Goal: Information Seeking & Learning: Check status

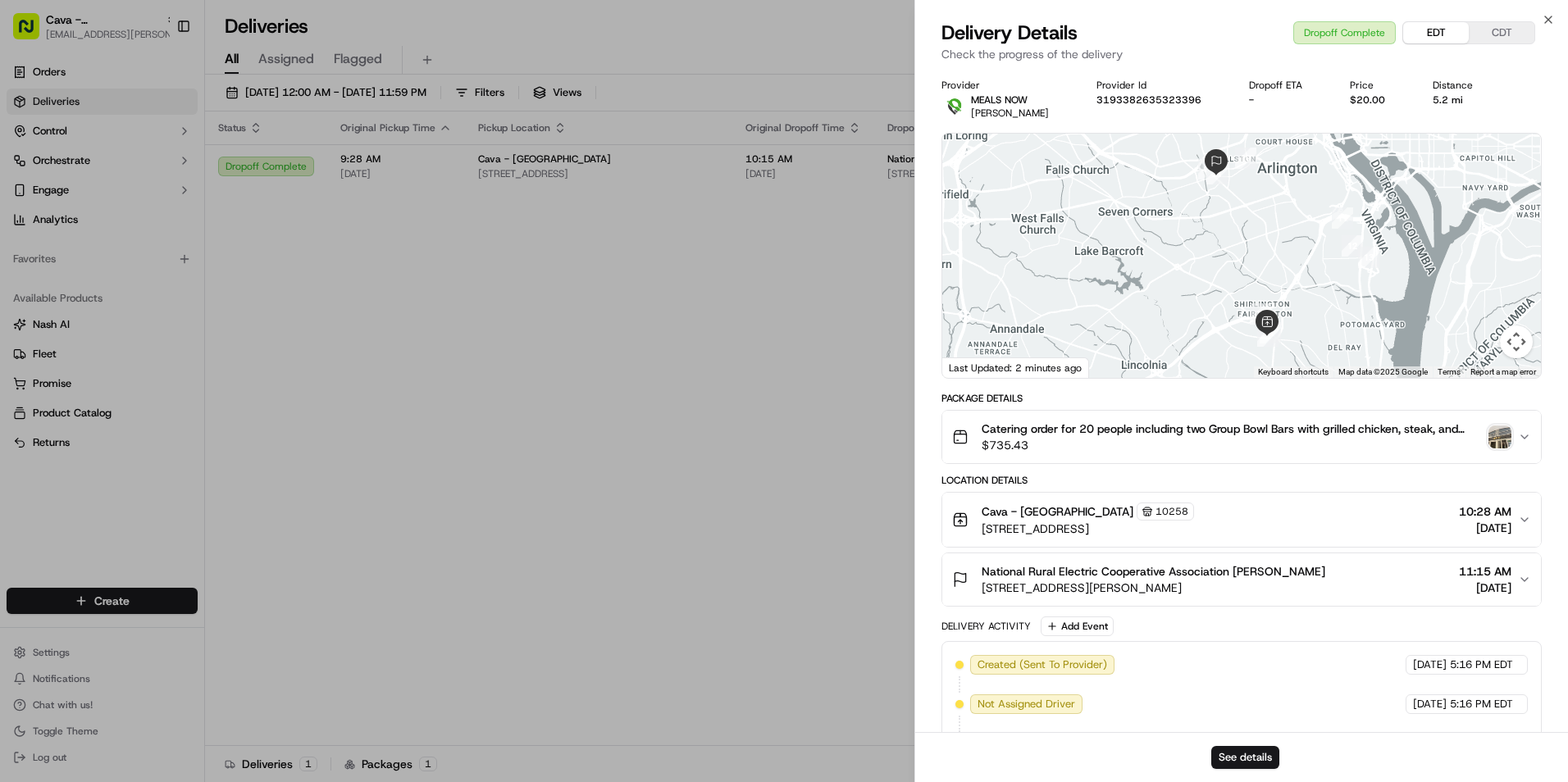
scroll to position [399, 0]
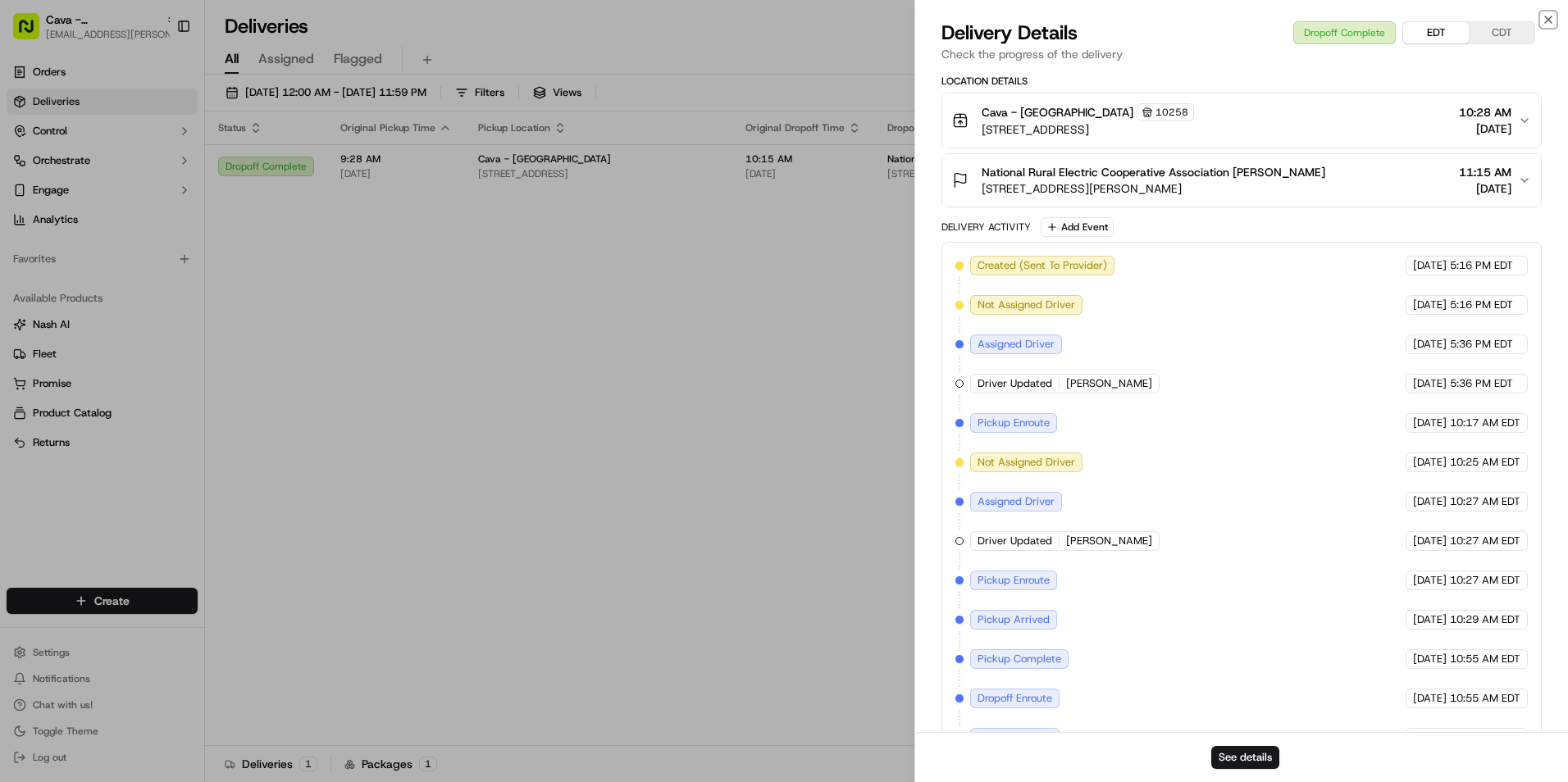
drag, startPoint x: 1549, startPoint y: 23, endPoint x: 910, endPoint y: 64, distance: 640.3
click at [1540, 22] on div "Close Delivery Details Dropoff Complete EDT CDT Check the progress of the deliv…" at bounding box center [1241, 391] width 653 height 782
click at [1550, 19] on icon "button" at bounding box center [1548, 19] width 13 height 13
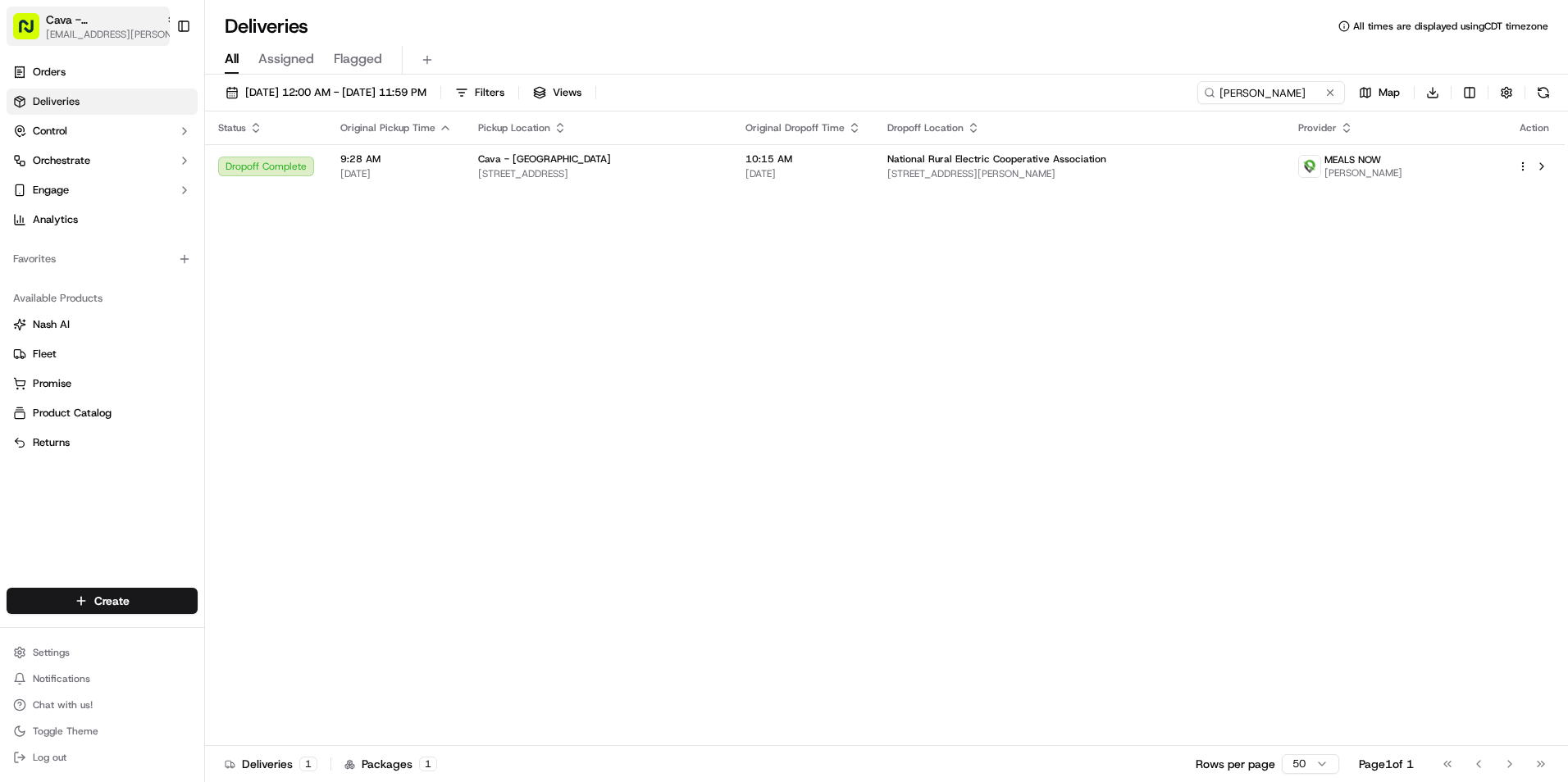
click at [108, 23] on span "Cava - Alexandria" at bounding box center [103, 19] width 114 height 16
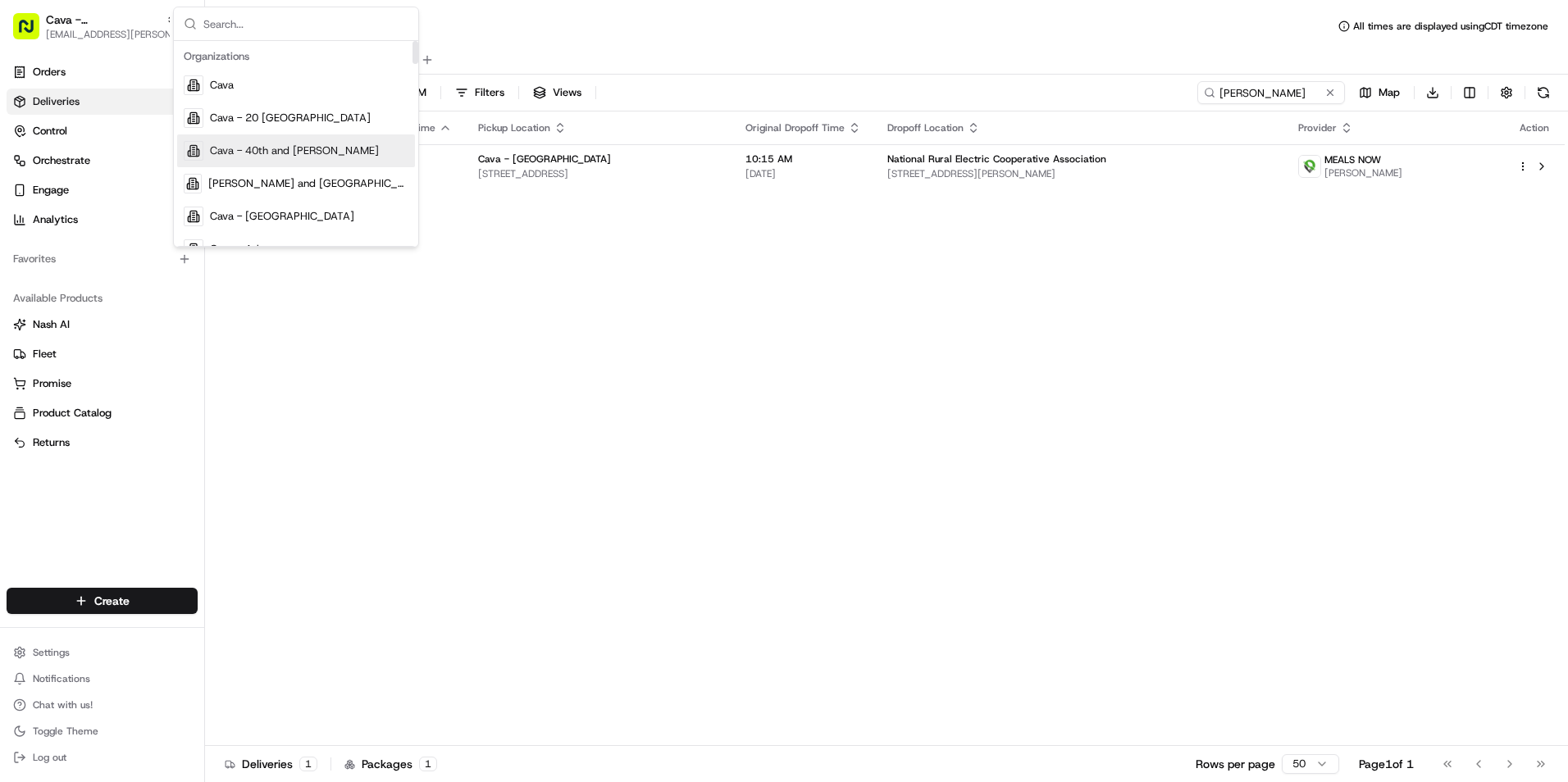
click at [289, 141] on div "Cava - 40th and Madison" at bounding box center [296, 151] width 238 height 33
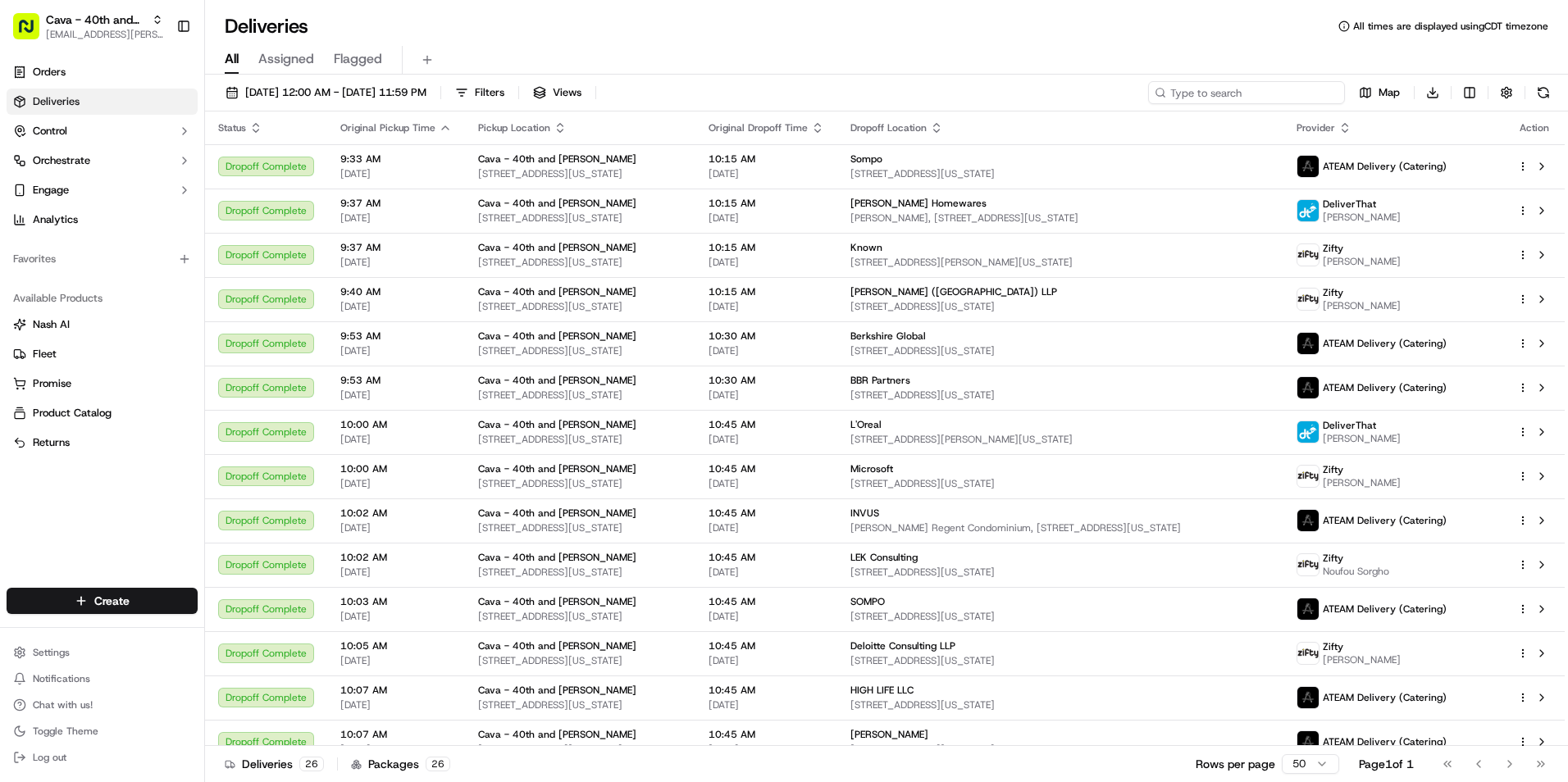
click at [1262, 92] on input at bounding box center [1247, 92] width 197 height 23
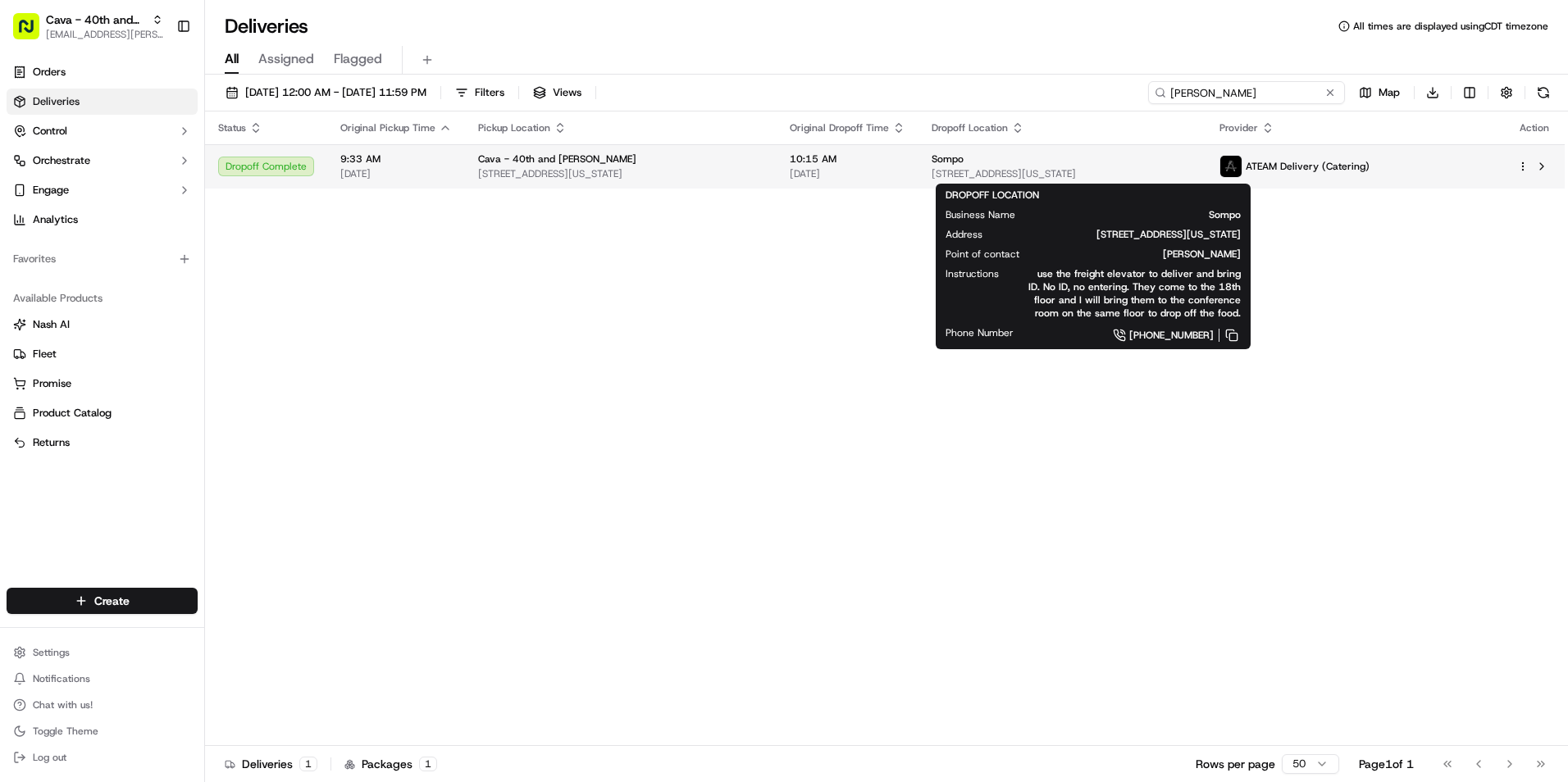
type input "amy"
click at [949, 177] on span "1221 6th Ave #18th, New York, NY 10020, USA" at bounding box center [1062, 173] width 262 height 13
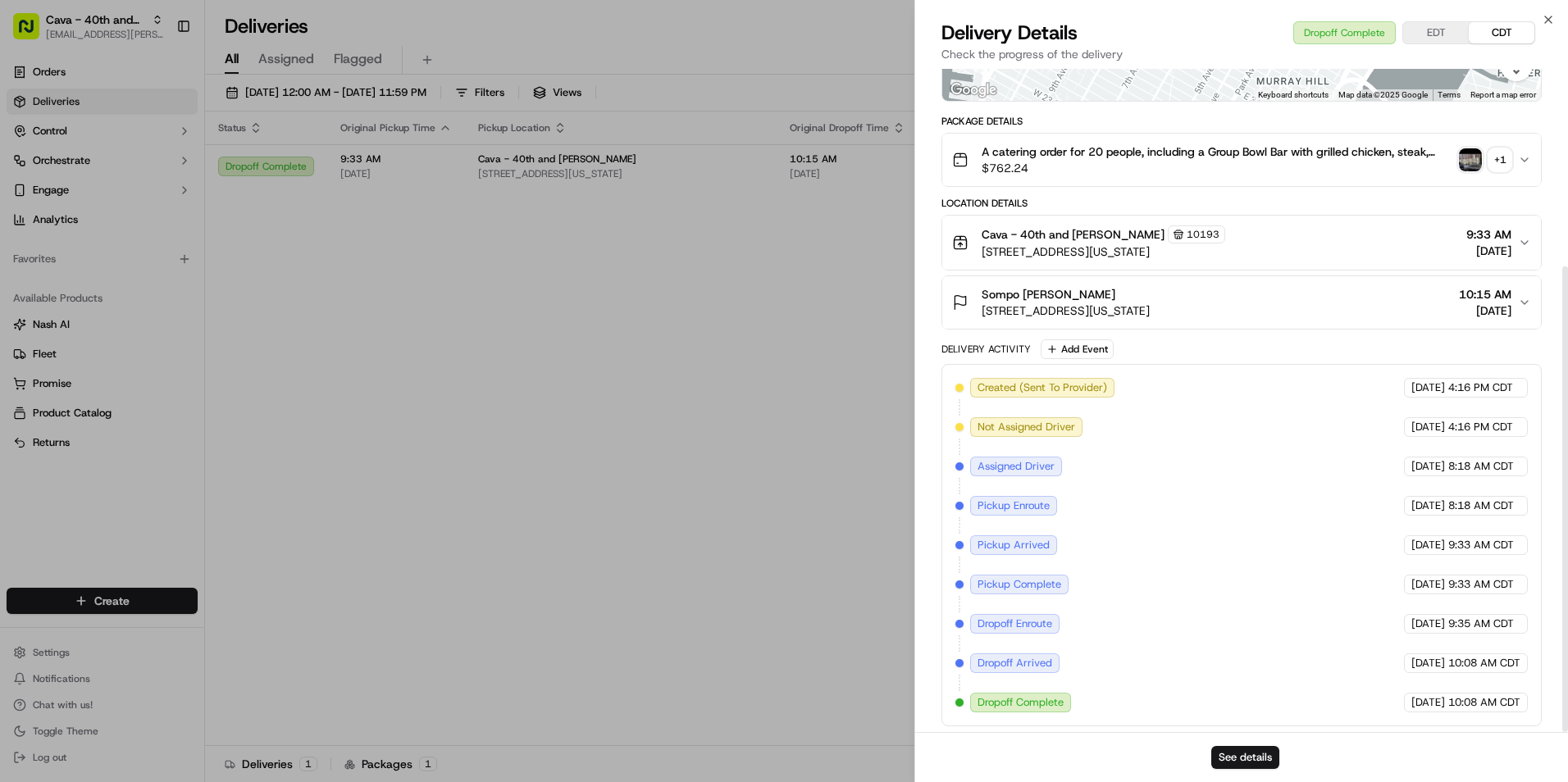
scroll to position [281, 0]
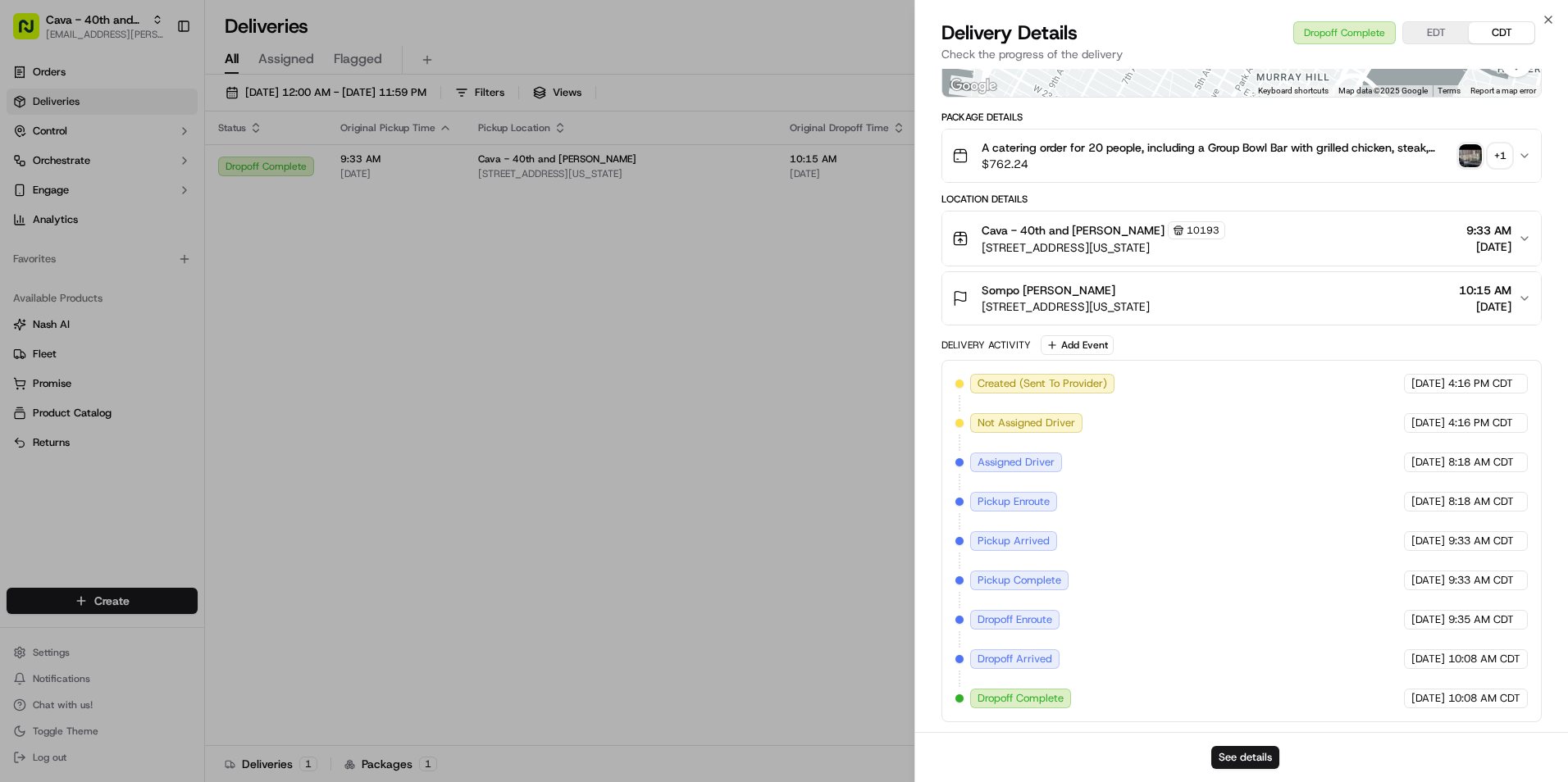
click at [1437, 25] on button "EDT" at bounding box center [1436, 32] width 65 height 21
click at [1460, 293] on span "11:15 AM" at bounding box center [1486, 290] width 53 height 16
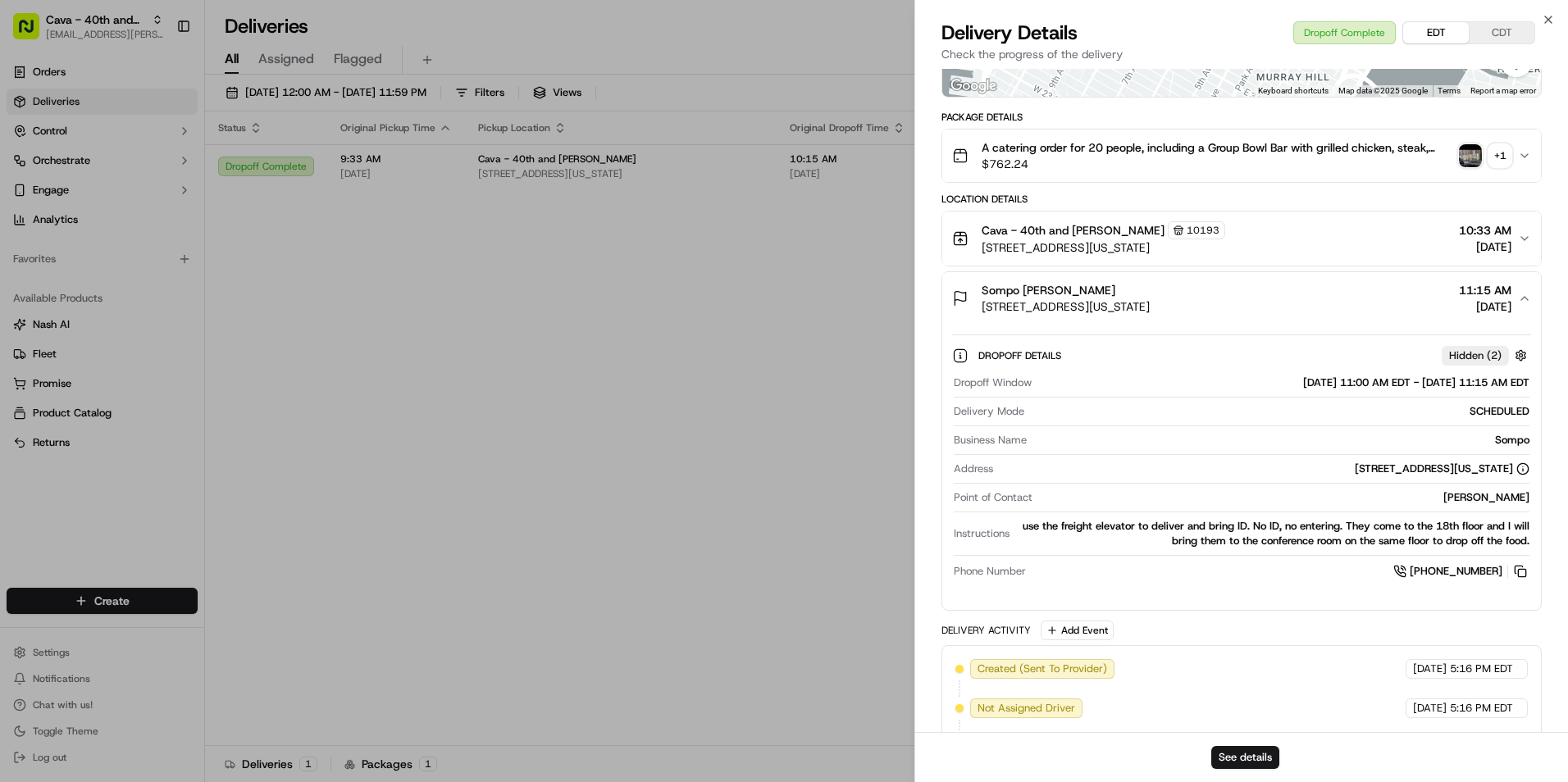
click at [1478, 297] on span "11:15 AM" at bounding box center [1486, 290] width 53 height 16
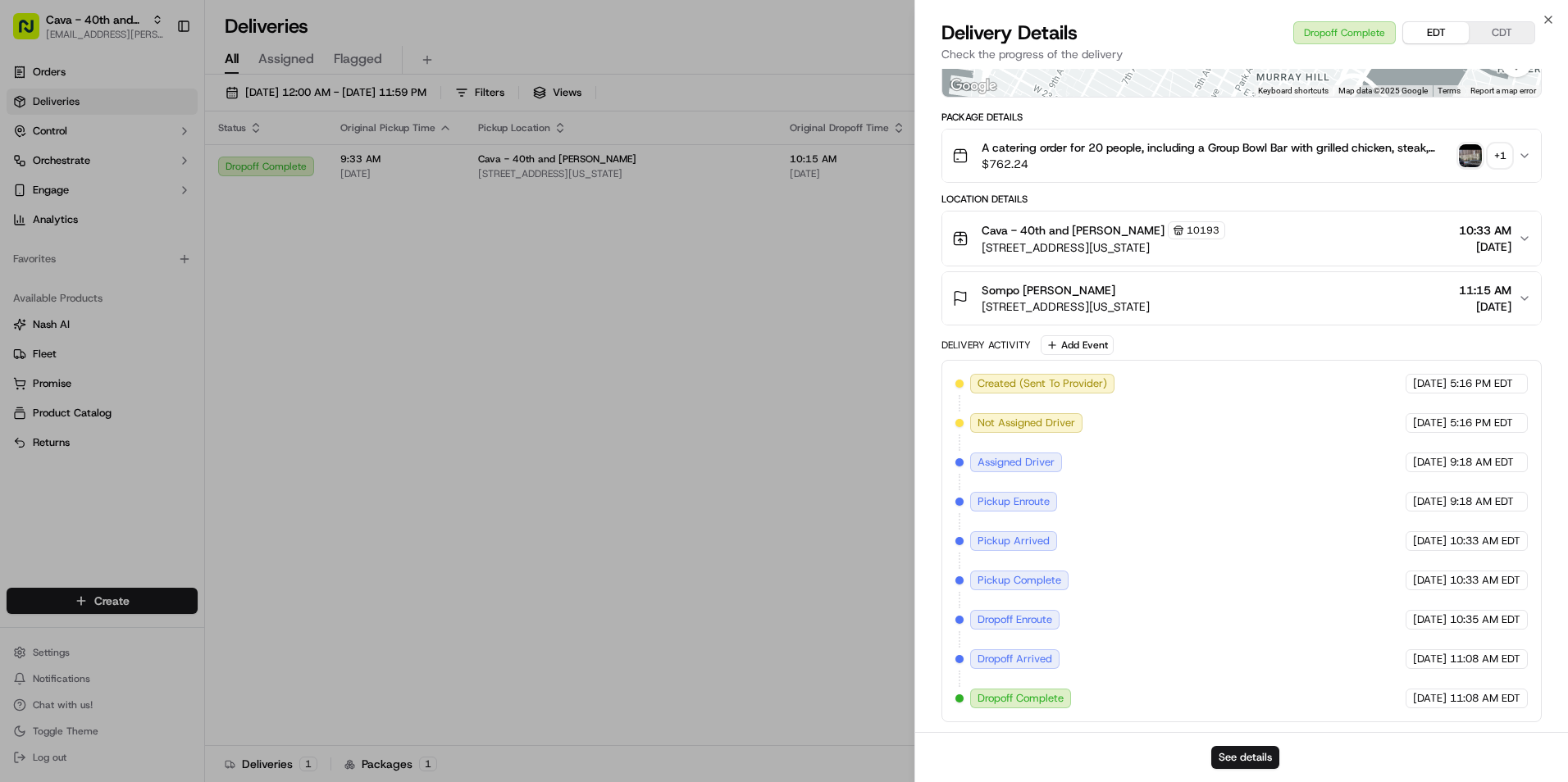
click at [1419, 291] on div "Sompo Amy Eisenberg 1221 6th Ave #18th, New York, NY 10020, USA 11:15 AM 09/18/…" at bounding box center [1236, 298] width 566 height 33
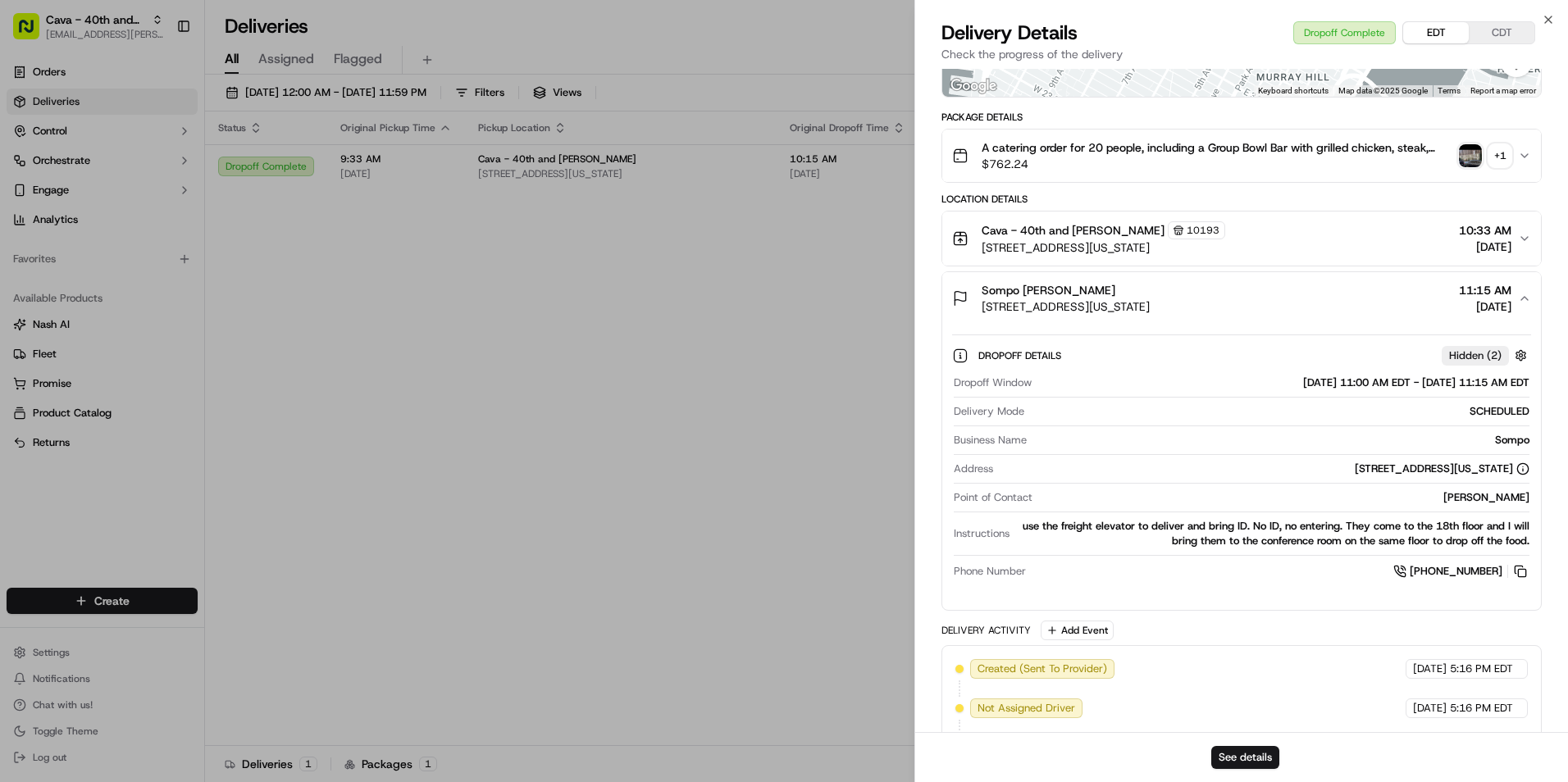
click at [1423, 303] on div "Sompo Amy Eisenberg 1221 6th Ave #18th, New York, NY 10020, USA 11:15 AM 09/18/…" at bounding box center [1236, 298] width 566 height 33
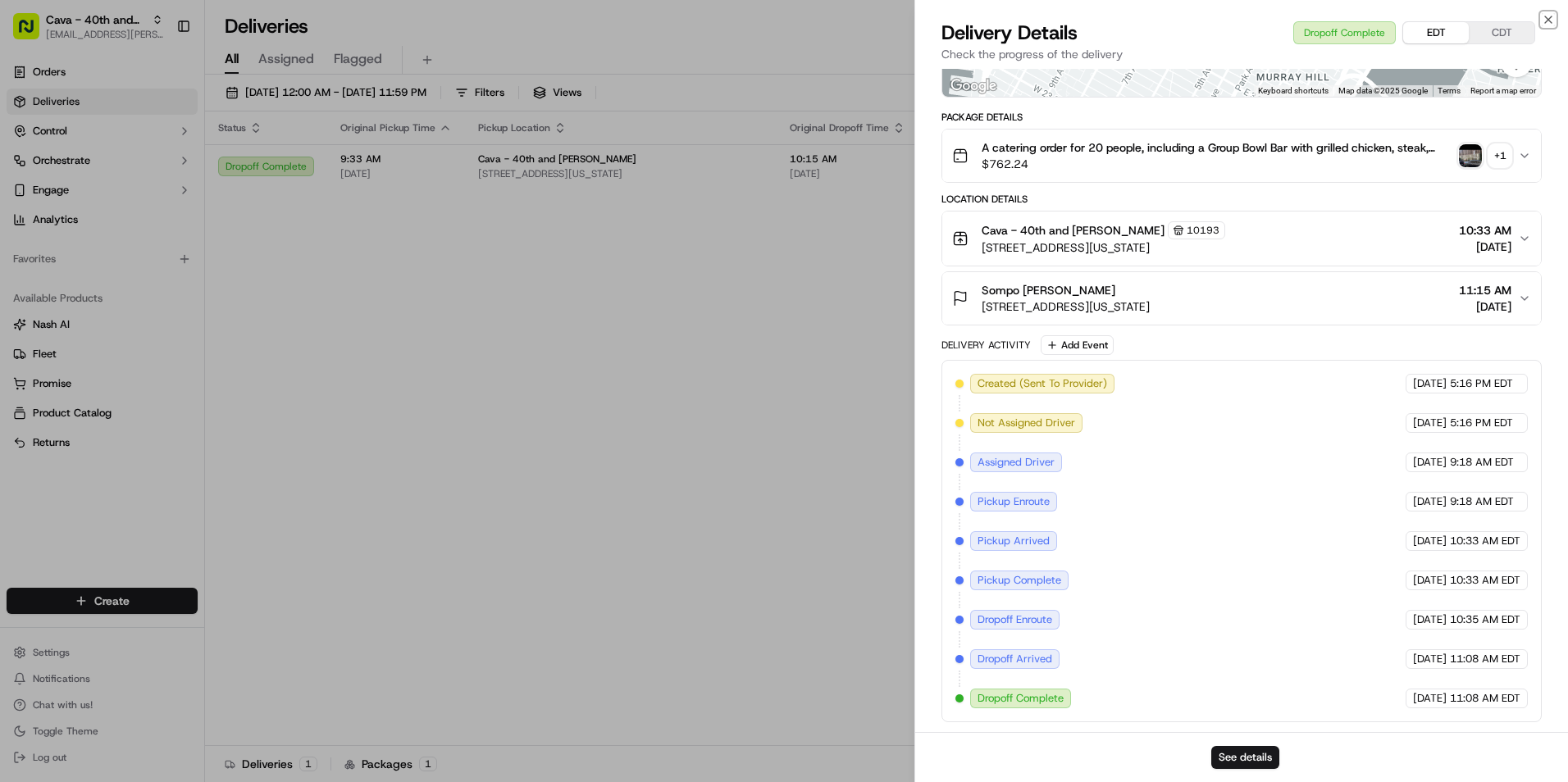
click at [1549, 18] on icon "button" at bounding box center [1548, 19] width 13 height 13
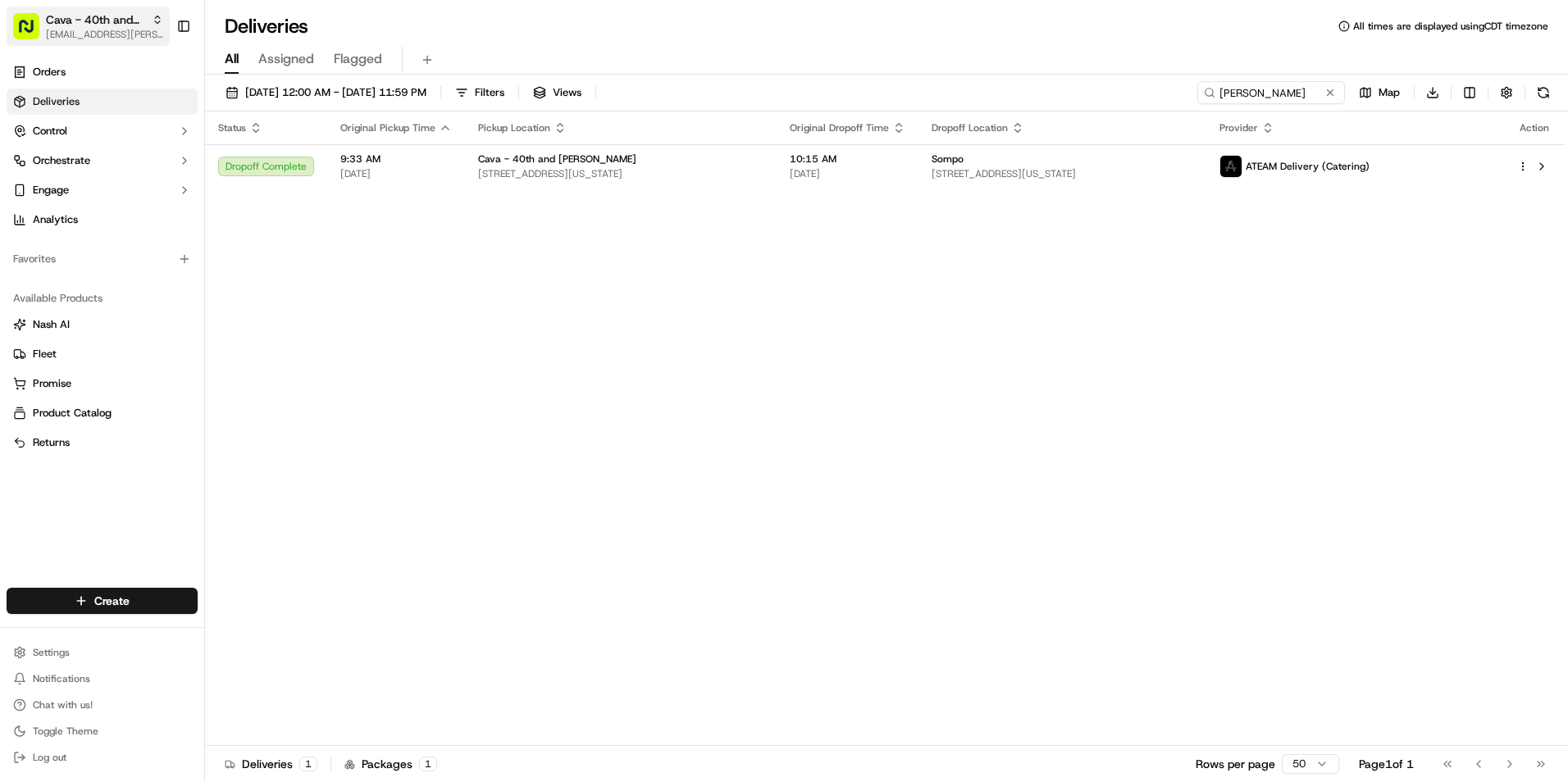
click at [97, 24] on span "Cava - 40th and Madison" at bounding box center [95, 19] width 99 height 16
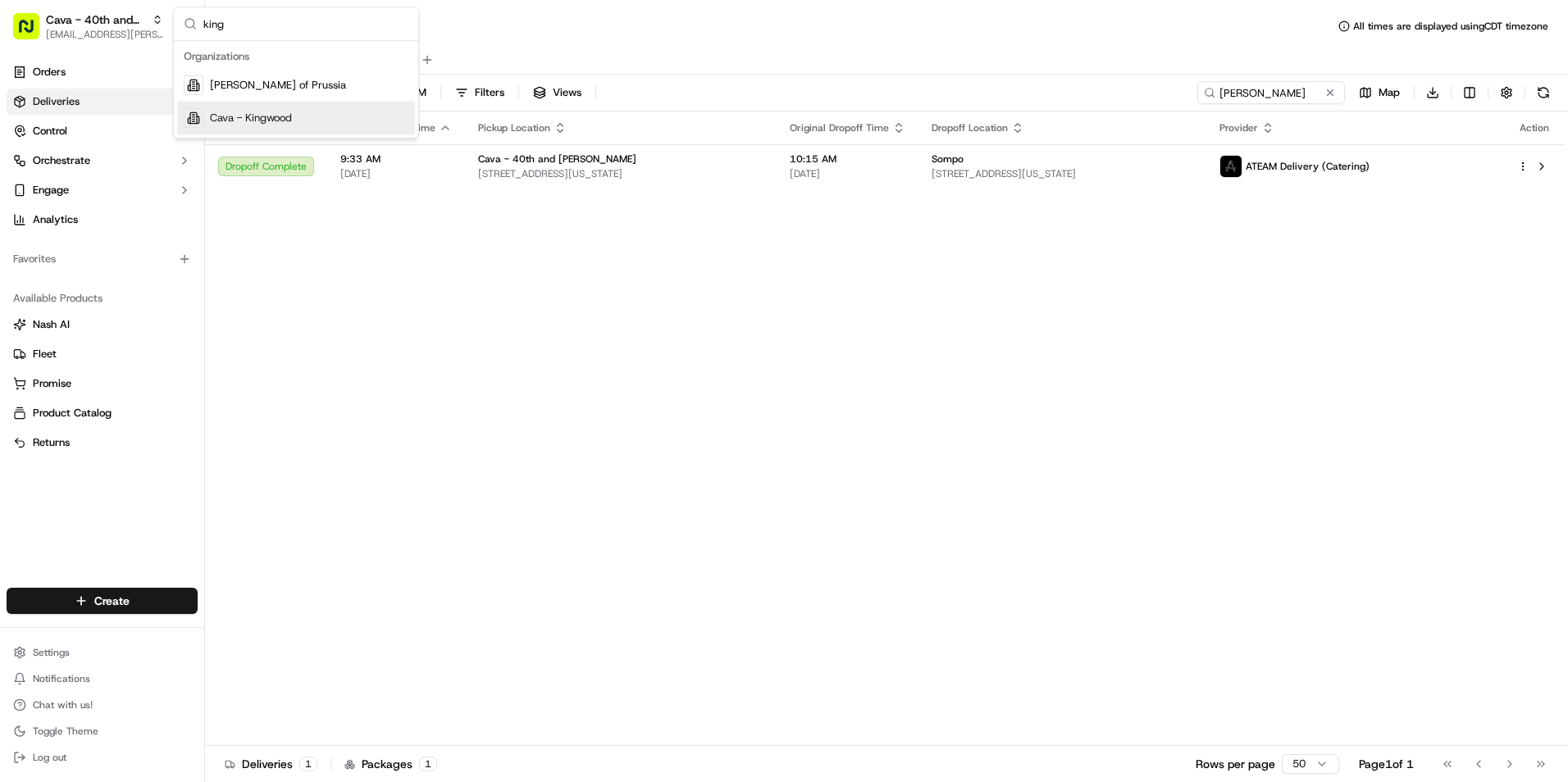
type input "king"
click at [349, 123] on div "Cava - Kingwood" at bounding box center [296, 118] width 238 height 33
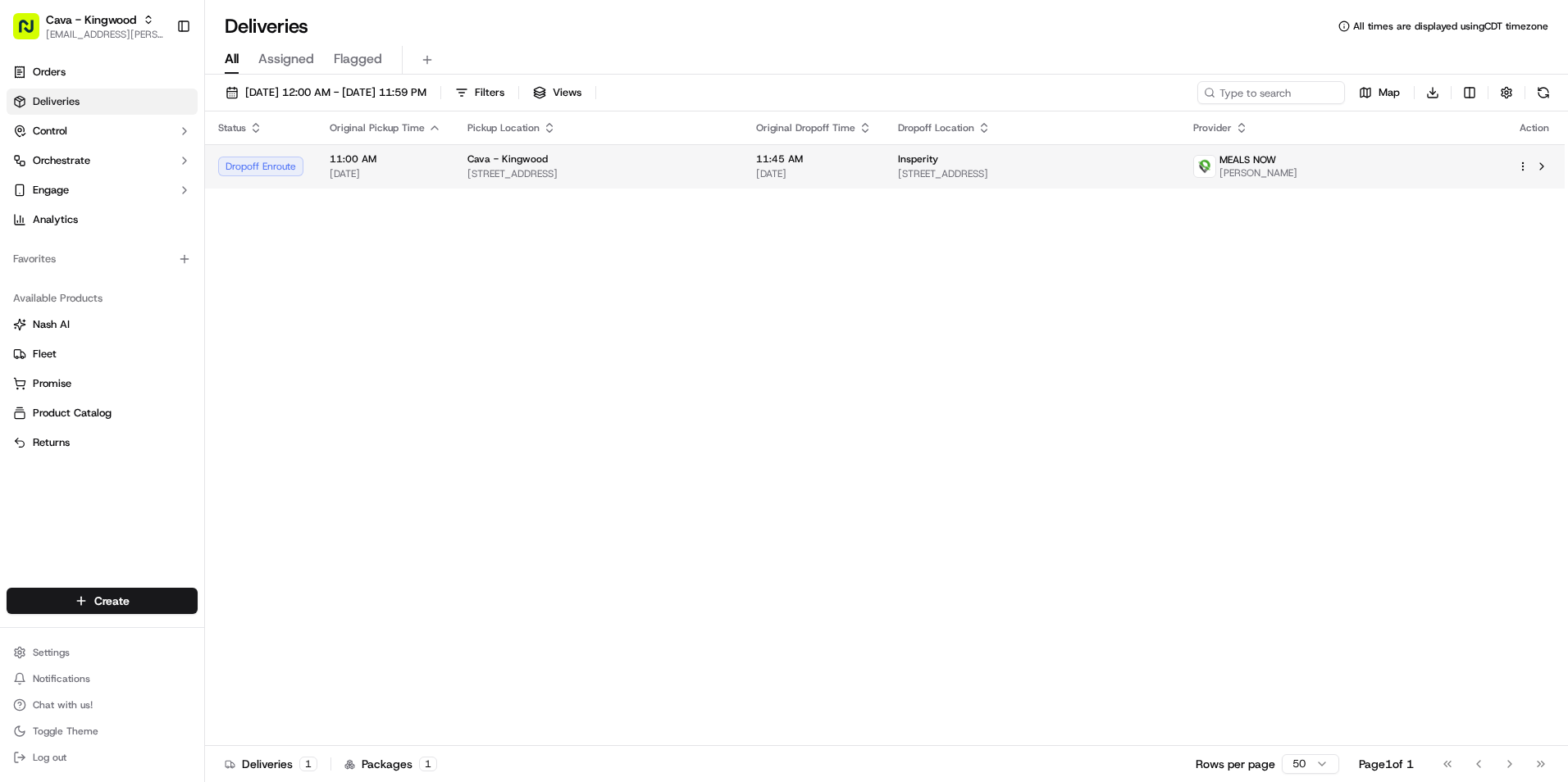
click at [955, 176] on td "Insperity 19001 Crescent Springs Dr Center 3, Kingwood, TX 77339, USA" at bounding box center [1032, 166] width 295 height 44
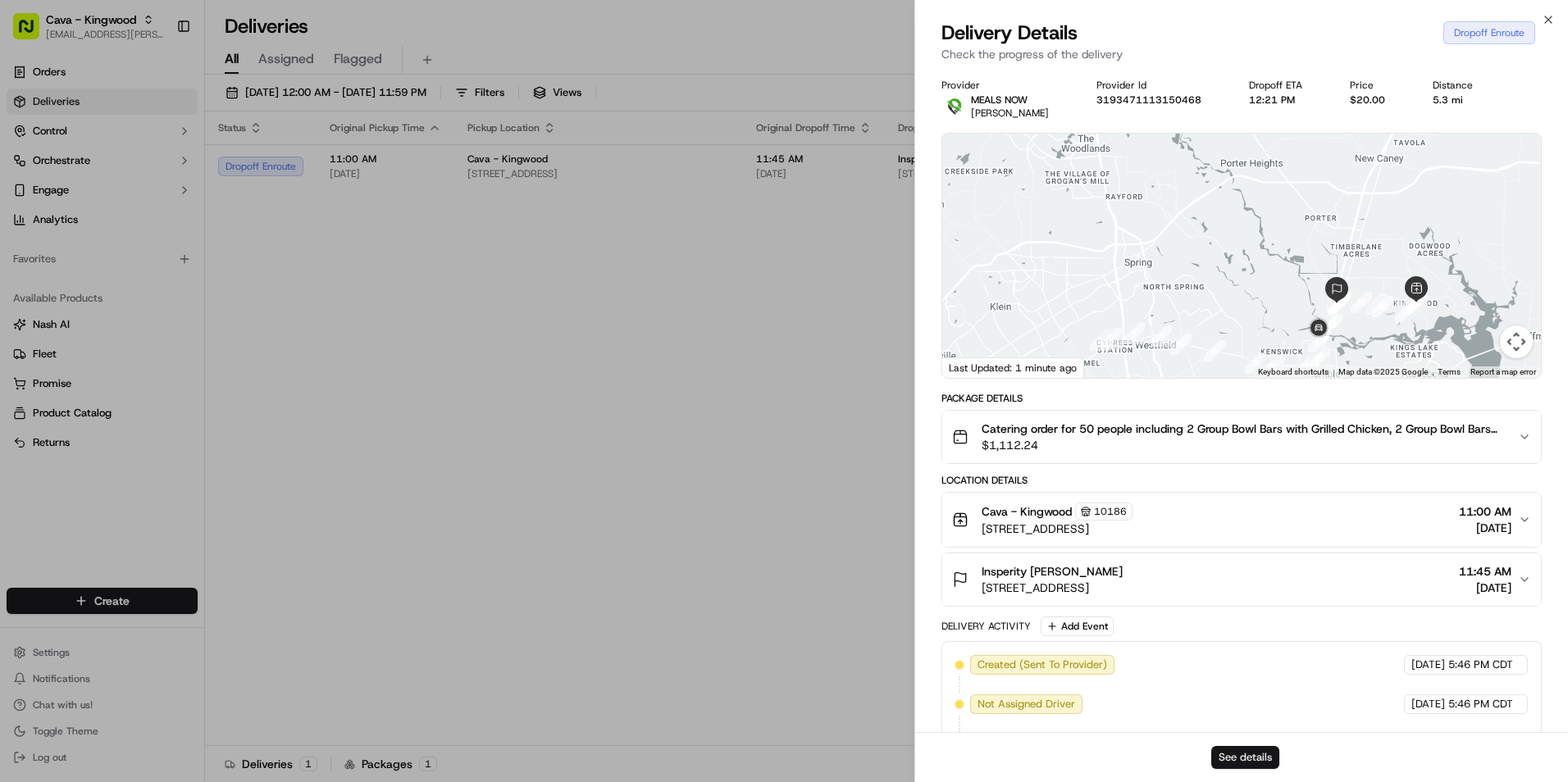
click at [1259, 753] on button "See details" at bounding box center [1245, 757] width 68 height 23
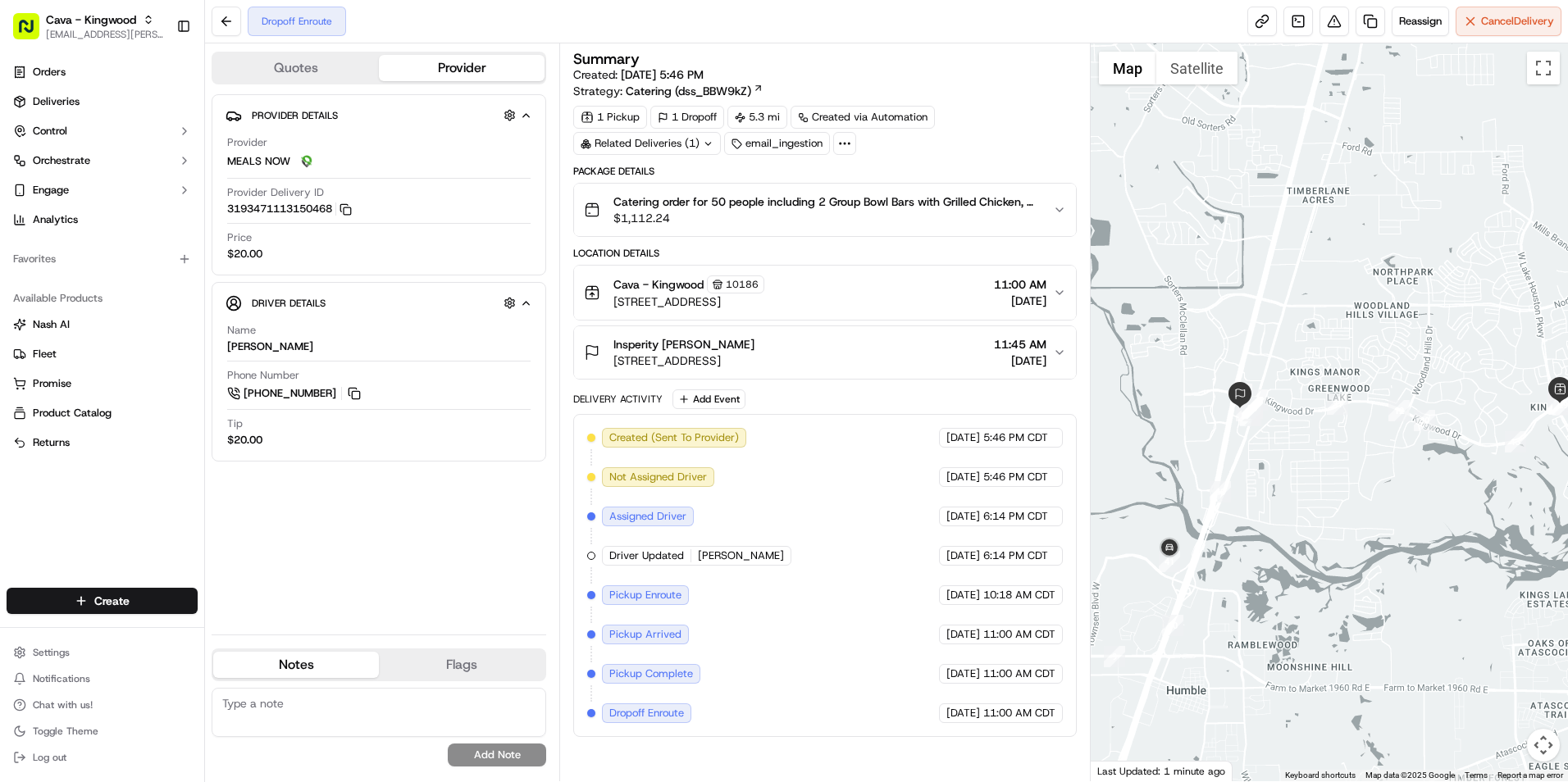
drag, startPoint x: 1237, startPoint y: 489, endPoint x: 1310, endPoint y: 482, distance: 73.3
click at [1310, 482] on div at bounding box center [1329, 412] width 477 height 738
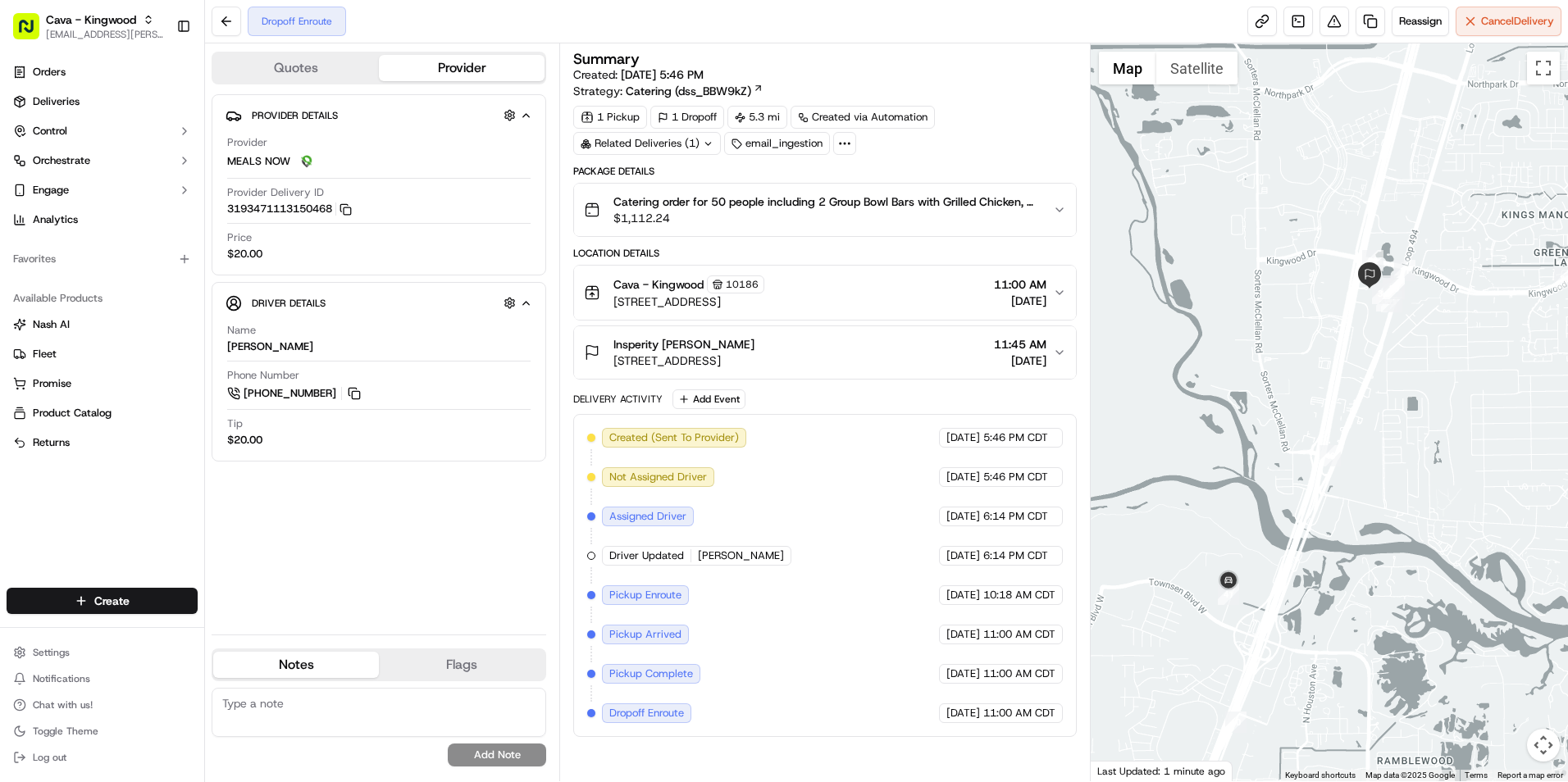
drag, startPoint x: 1255, startPoint y: 479, endPoint x: 1182, endPoint y: 319, distance: 175.9
click at [1182, 319] on div at bounding box center [1329, 412] width 477 height 738
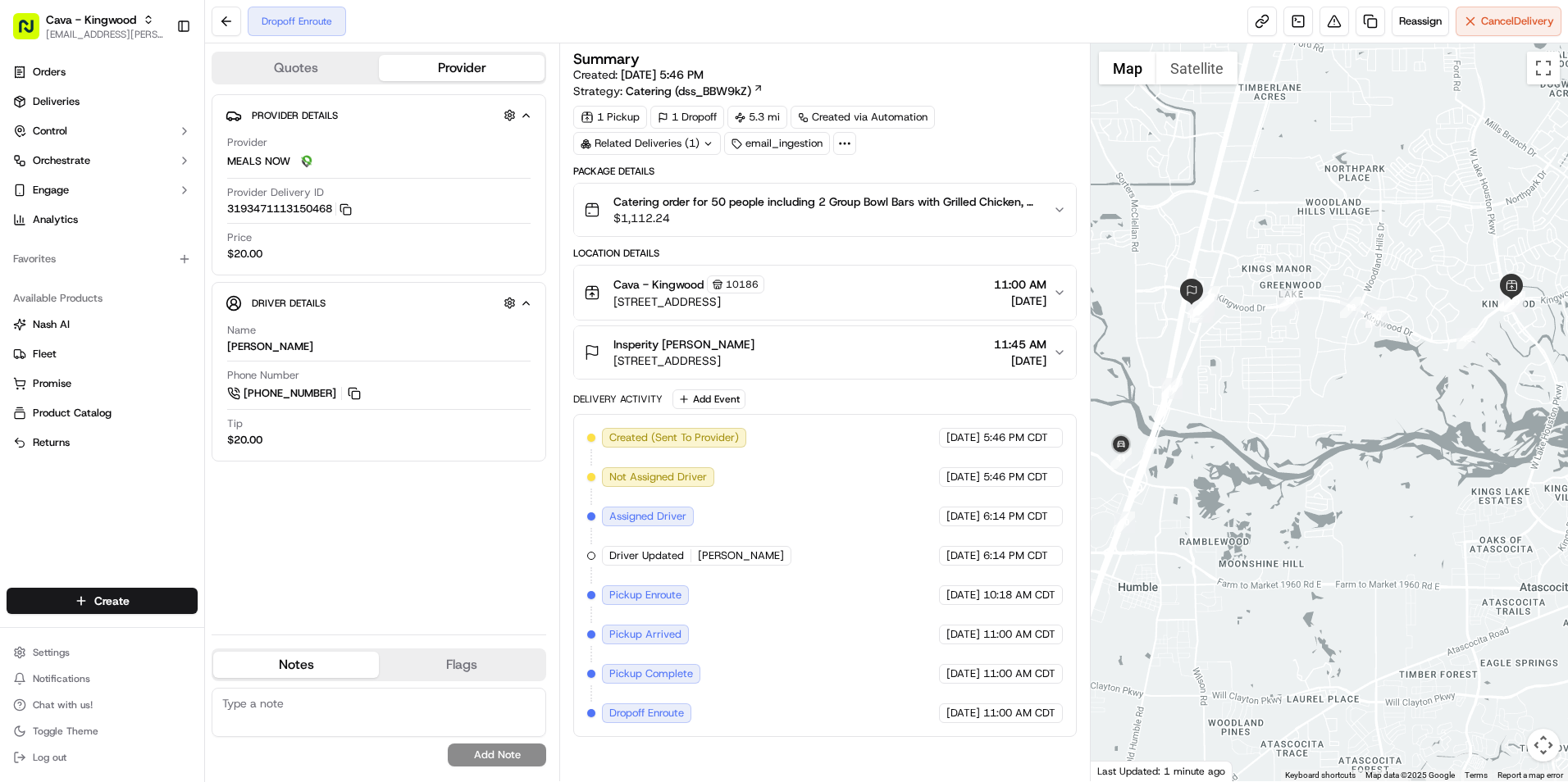
click at [994, 338] on span "11:45 AM" at bounding box center [1020, 344] width 53 height 16
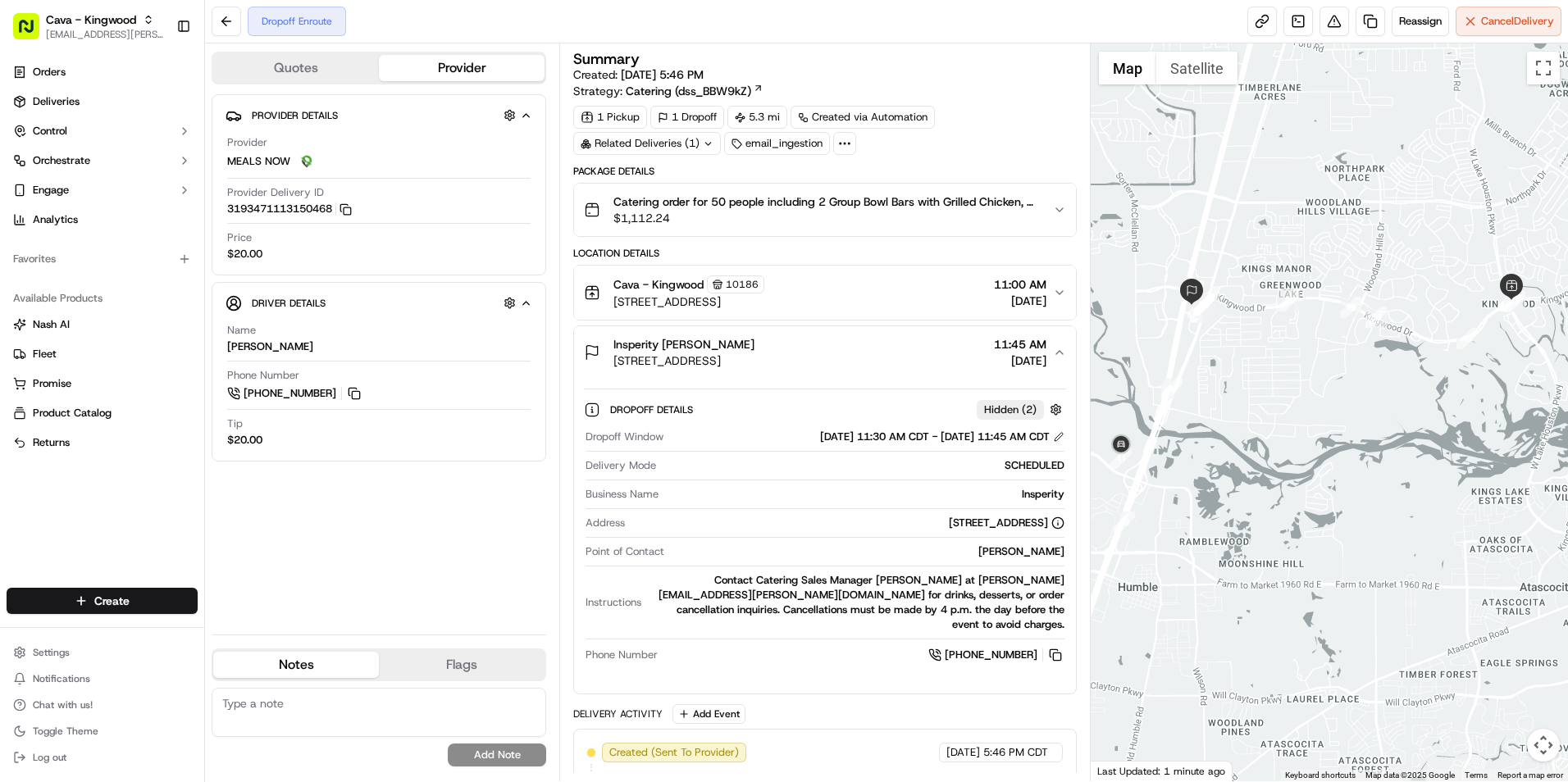
click at [994, 351] on span "11:45 AM" at bounding box center [1020, 344] width 53 height 16
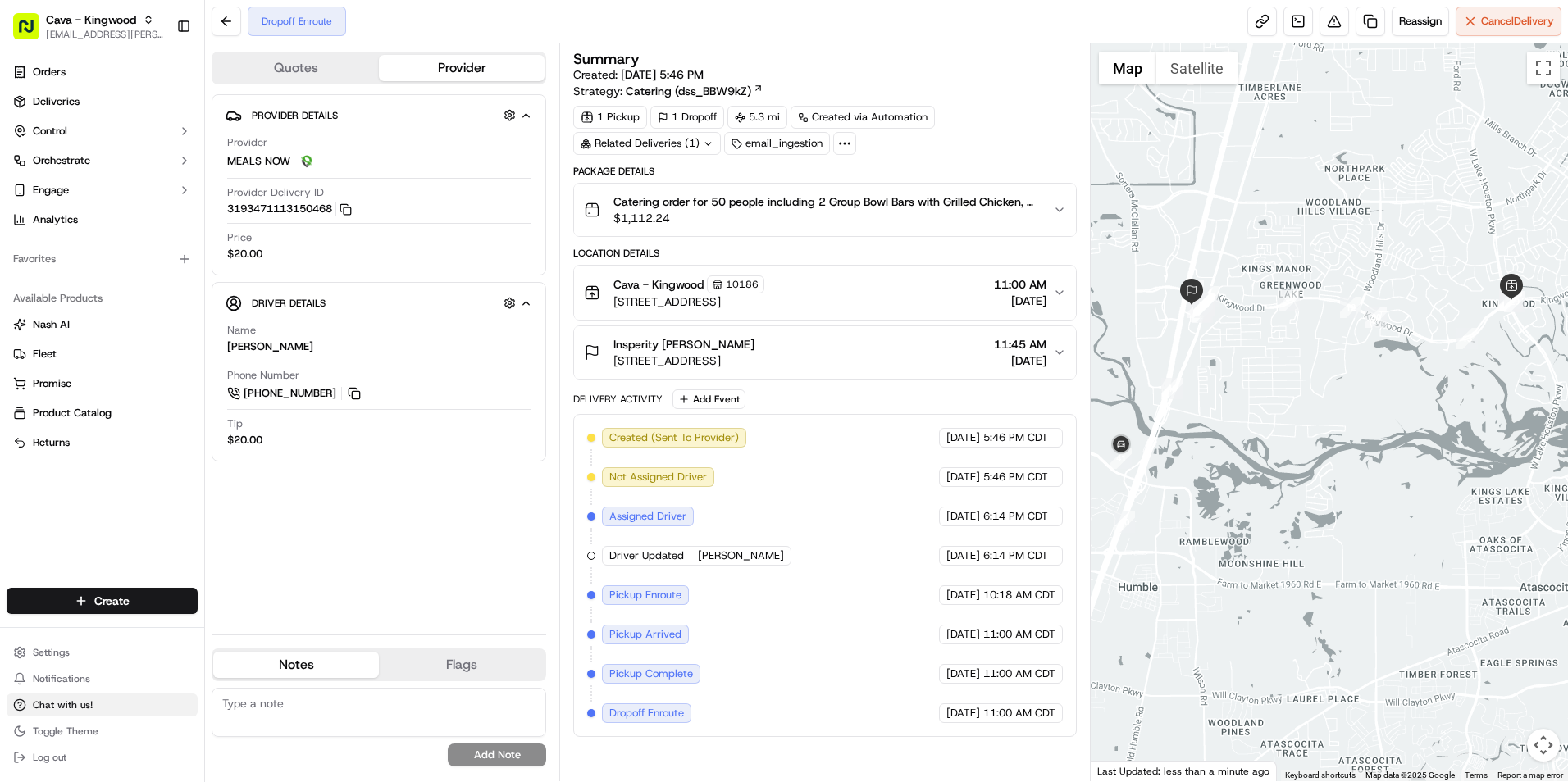
click at [71, 702] on span "Chat with us!" at bounding box center [63, 705] width 60 height 13
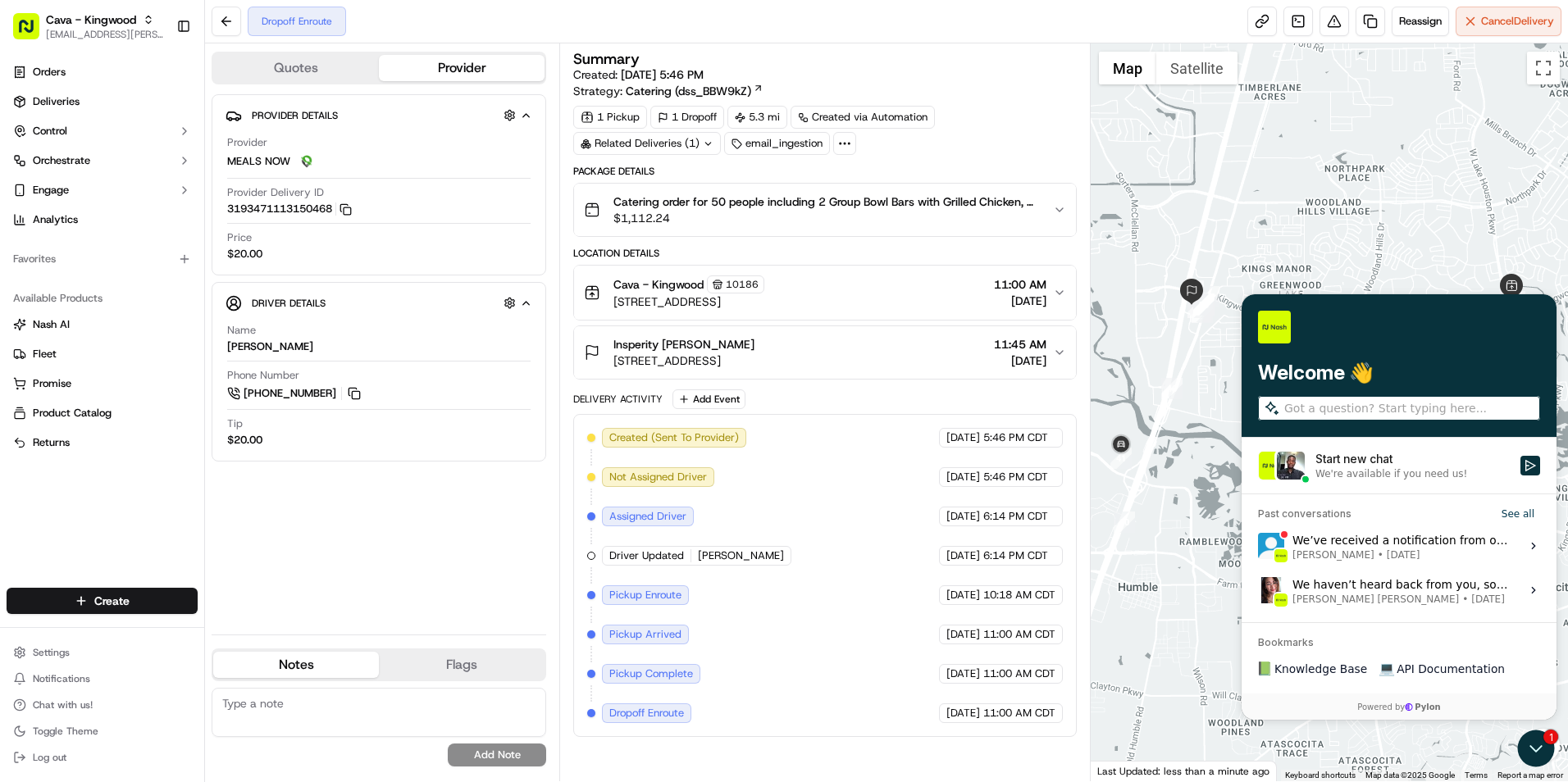
click at [1330, 472] on div "We're available if you need us!" at bounding box center [1391, 474] width 152 height 13
click at [1521, 472] on button "Start new chat We're available if you need us!" at bounding box center [1530, 465] width 19 height 19
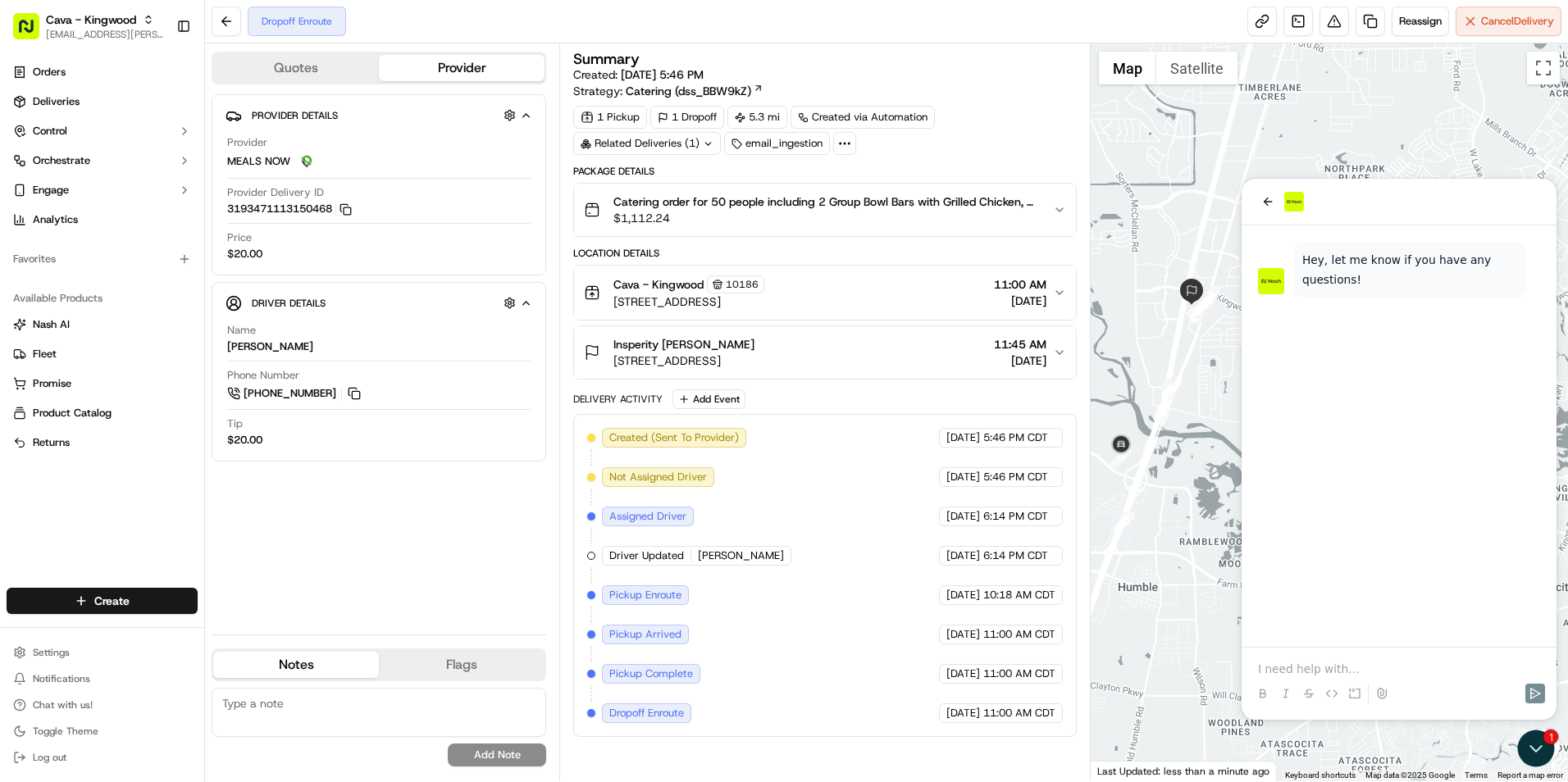
click at [1297, 671] on p at bounding box center [1399, 668] width 282 height 16
click at [1334, 674] on p "Can I get an updated eta for order out of Kingwood for Allison Edwards? The ord…" at bounding box center [1399, 652] width 282 height 49
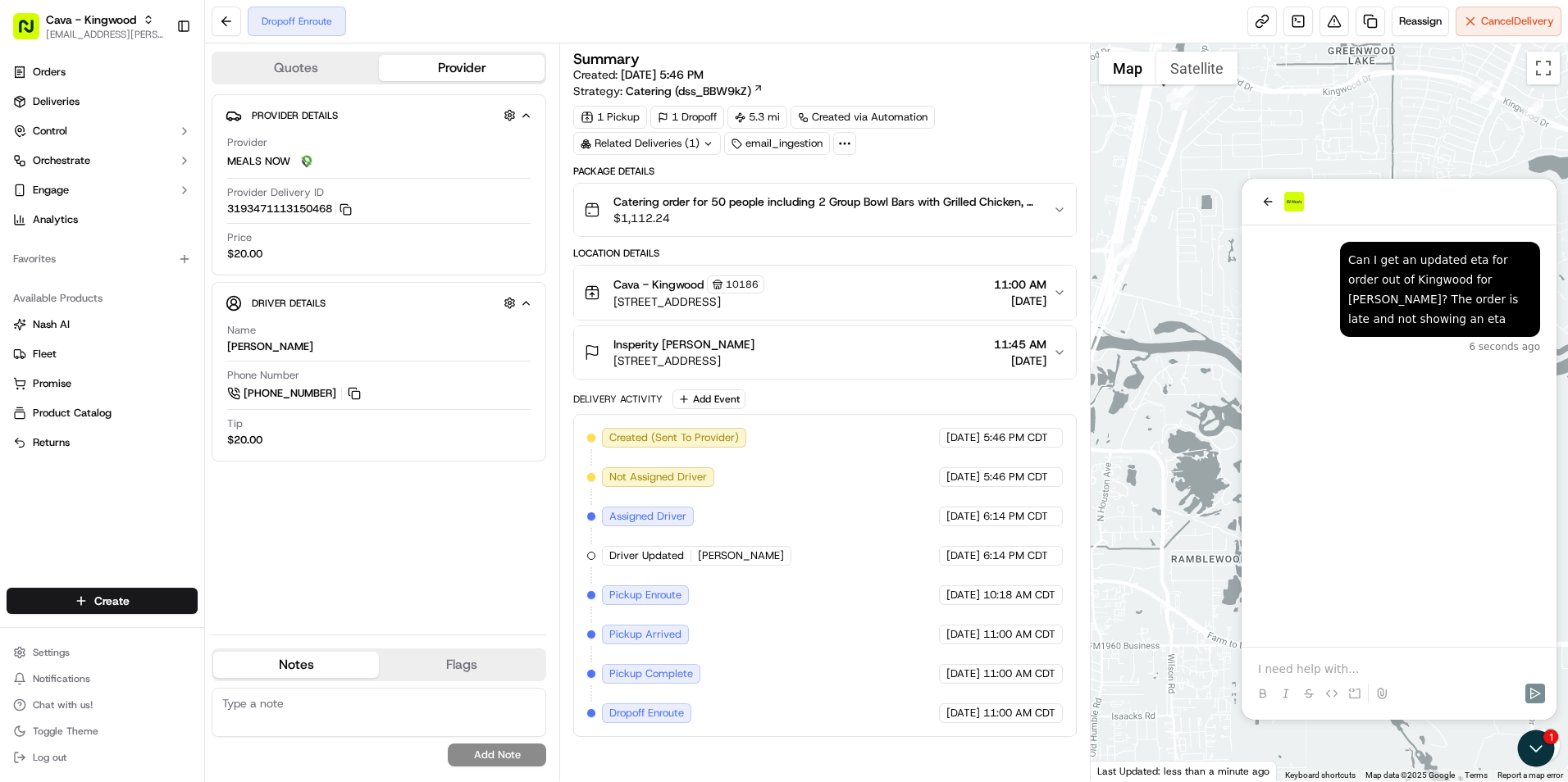
drag, startPoint x: 2384, startPoint y: 533, endPoint x: 1266, endPoint y: 375, distance: 1129.1
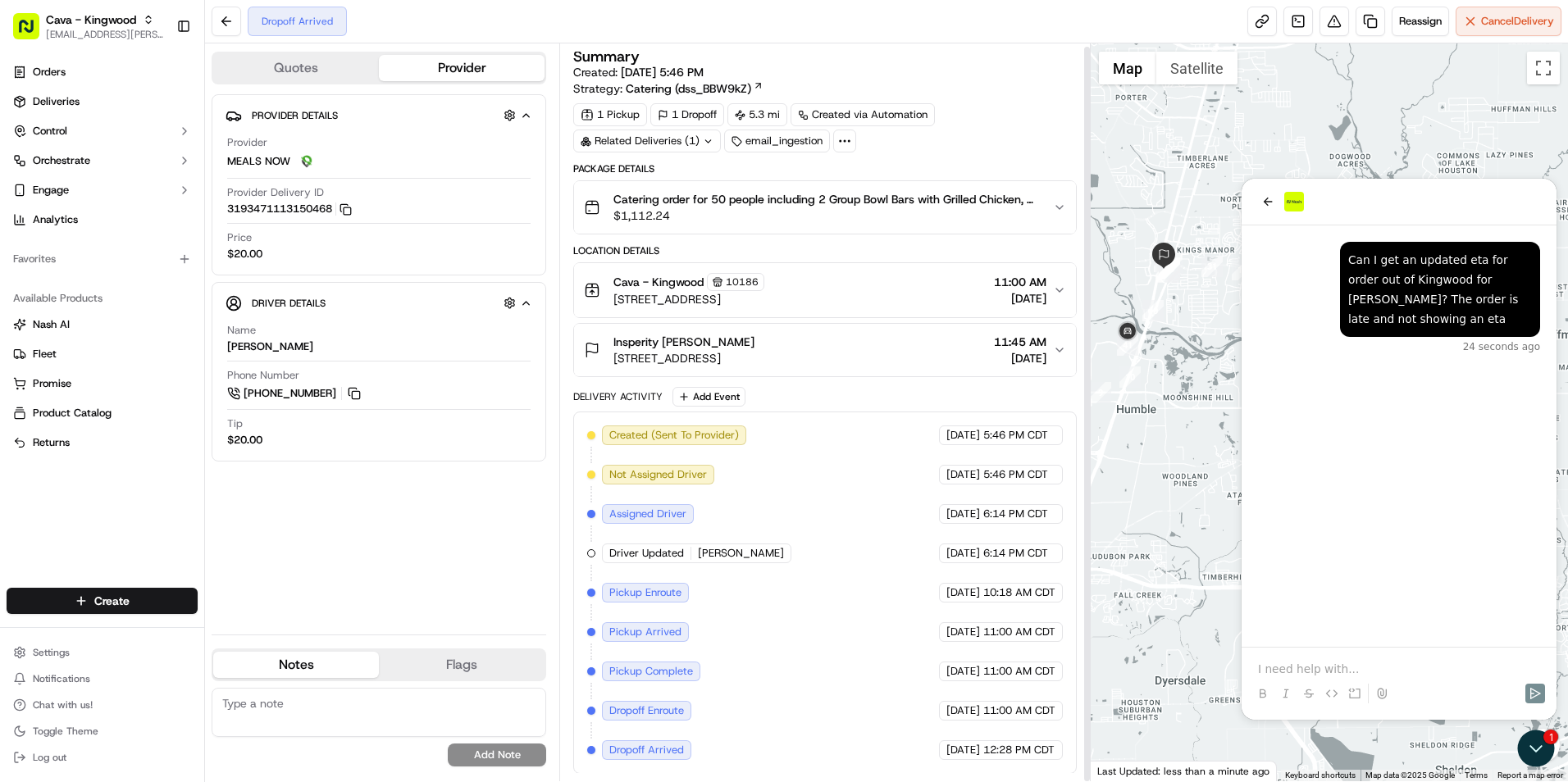
scroll to position [3, 0]
click at [1395, 399] on div "Can I get an updated eta for order out of Kingwood for Allison Edwards? The ord…" at bounding box center [1399, 435] width 315 height 421
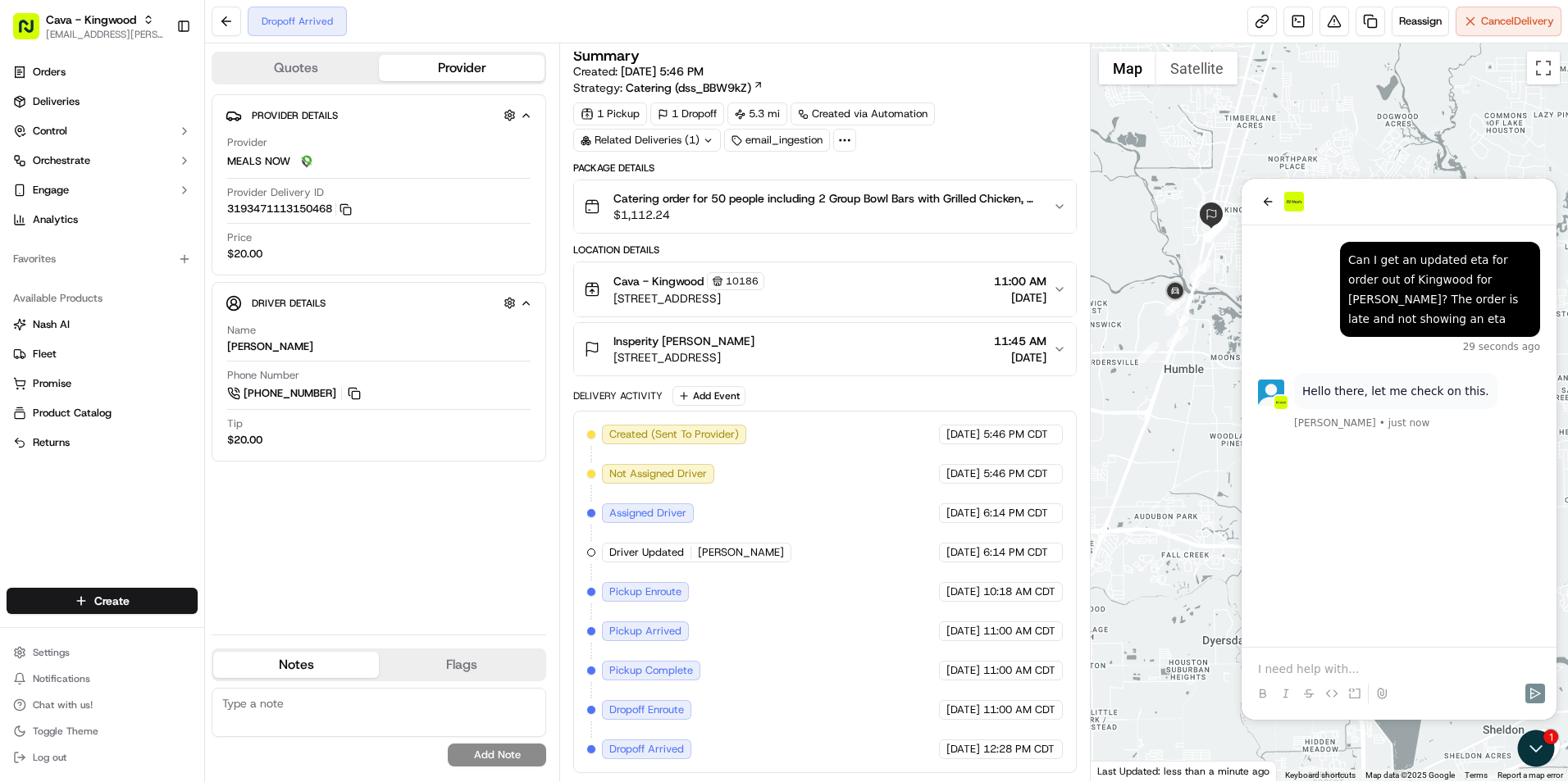
drag, startPoint x: 1198, startPoint y: 313, endPoint x: 1176, endPoint y: 440, distance: 128.9
click at [1176, 440] on div at bounding box center [1329, 412] width 477 height 738
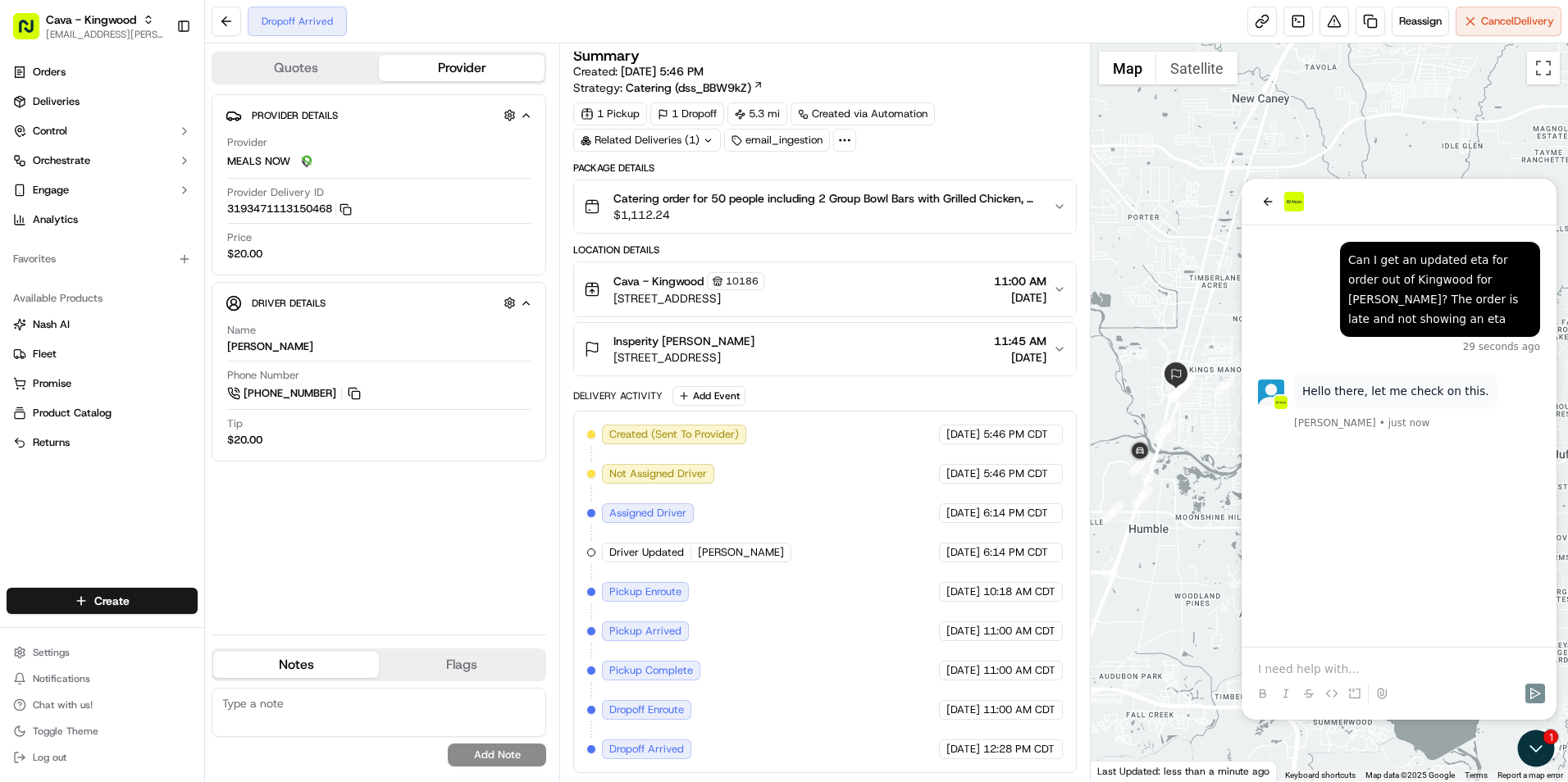
drag, startPoint x: 1169, startPoint y: 478, endPoint x: 1139, endPoint y: 603, distance: 128.5
click at [1139, 603] on div at bounding box center [1329, 412] width 477 height 738
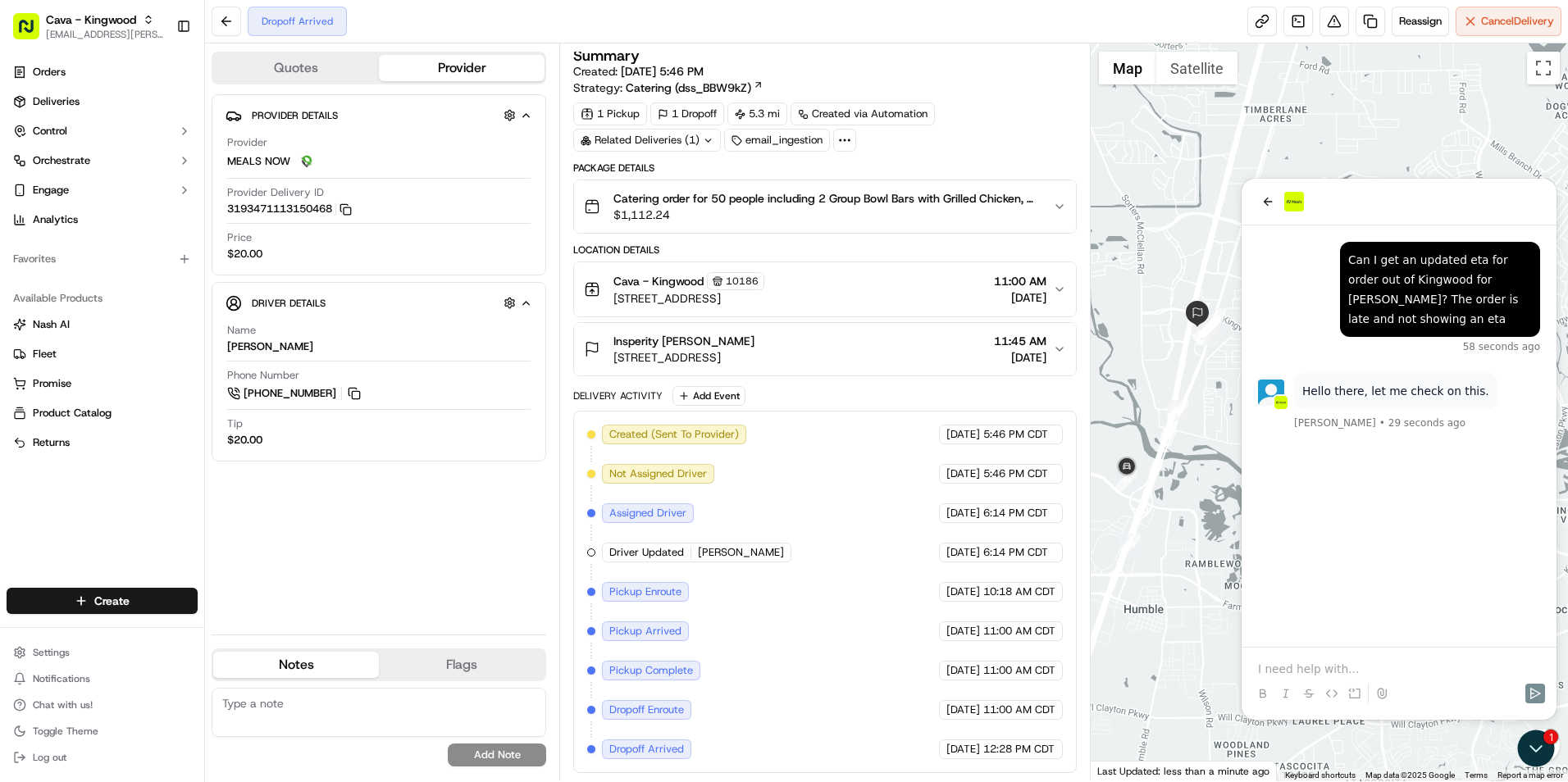
click at [1316, 668] on p at bounding box center [1399, 668] width 282 height 16
click at [1327, 663] on p at bounding box center [1399, 668] width 282 height 16
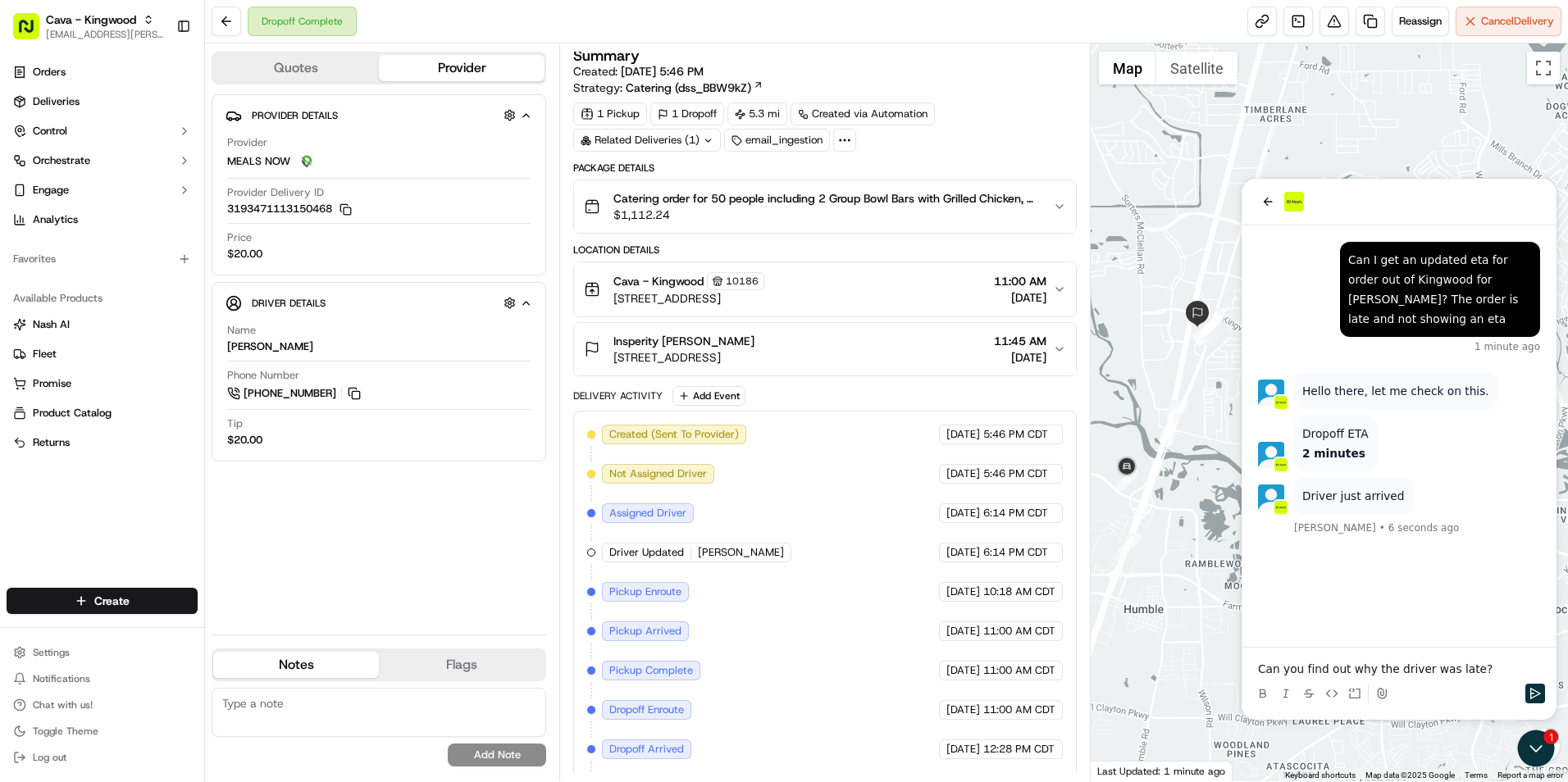
click at [1493, 672] on p "Can you find out why the driver was late?" at bounding box center [1399, 668] width 282 height 16
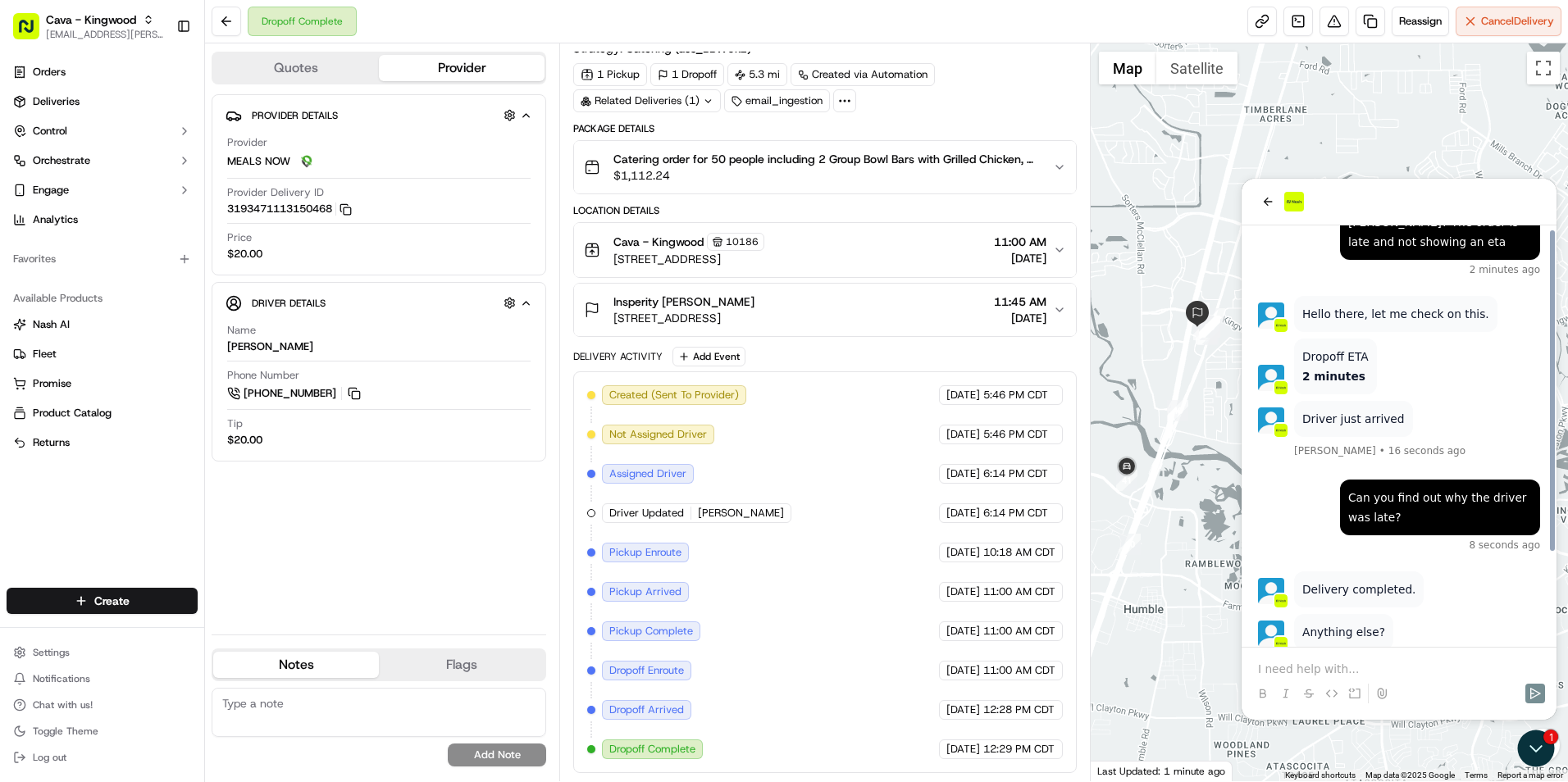
scroll to position [119, 0]
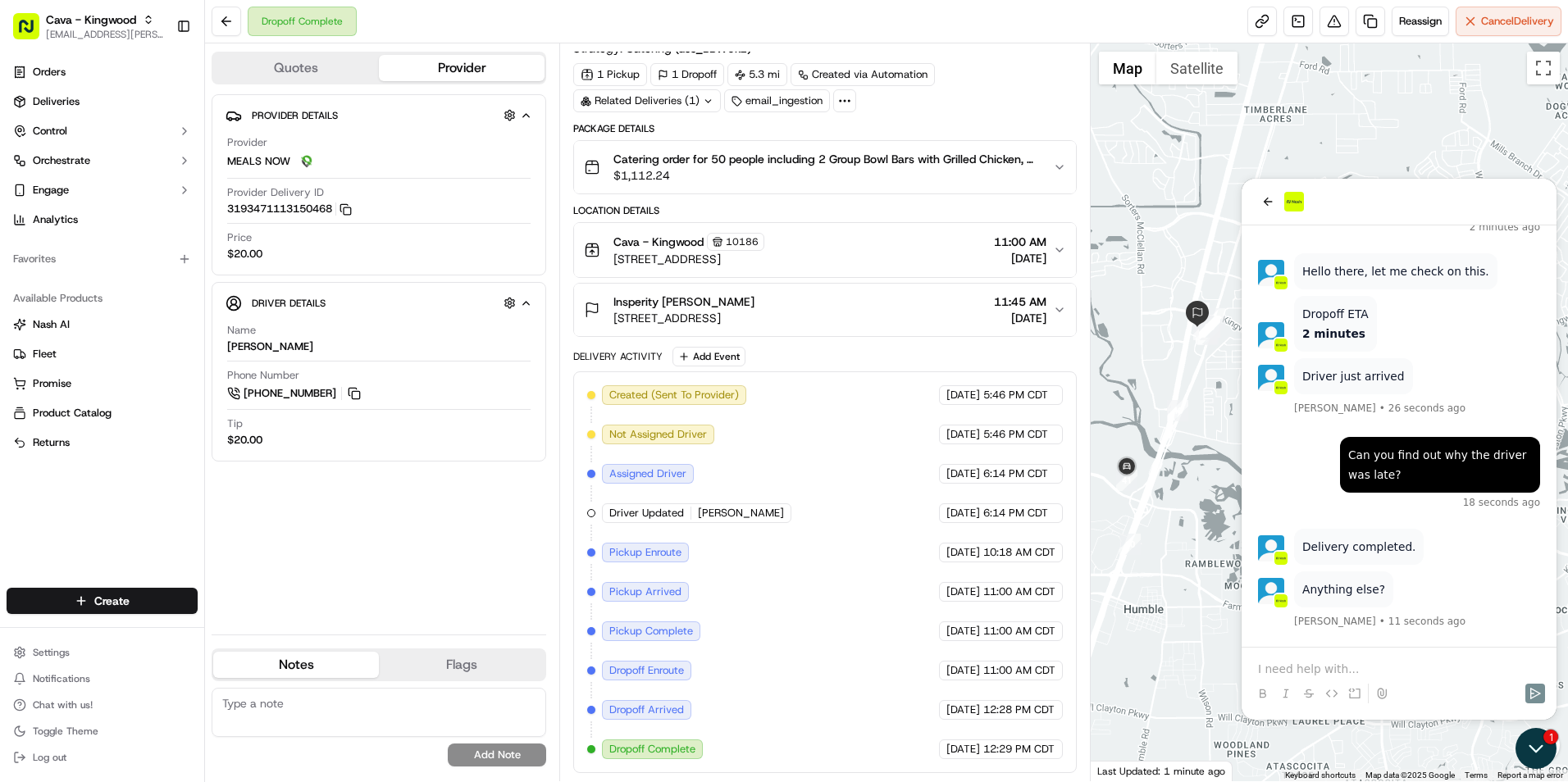
click at [1536, 739] on icon "Open customer support" at bounding box center [1536, 748] width 41 height 41
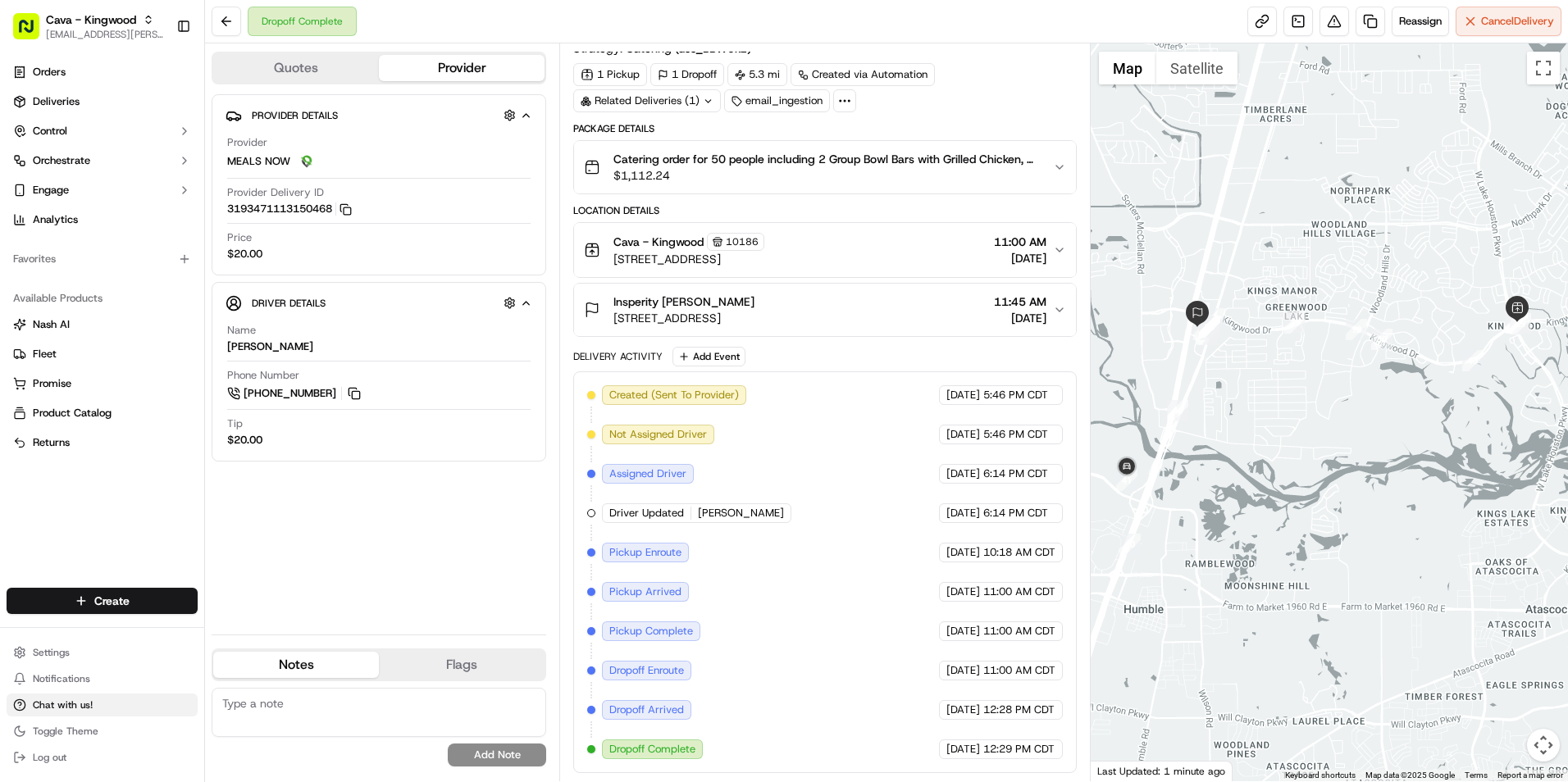
click at [80, 705] on span "Chat with us!" at bounding box center [63, 705] width 60 height 13
click at [99, 703] on button "Chat with us!" at bounding box center [102, 705] width 191 height 23
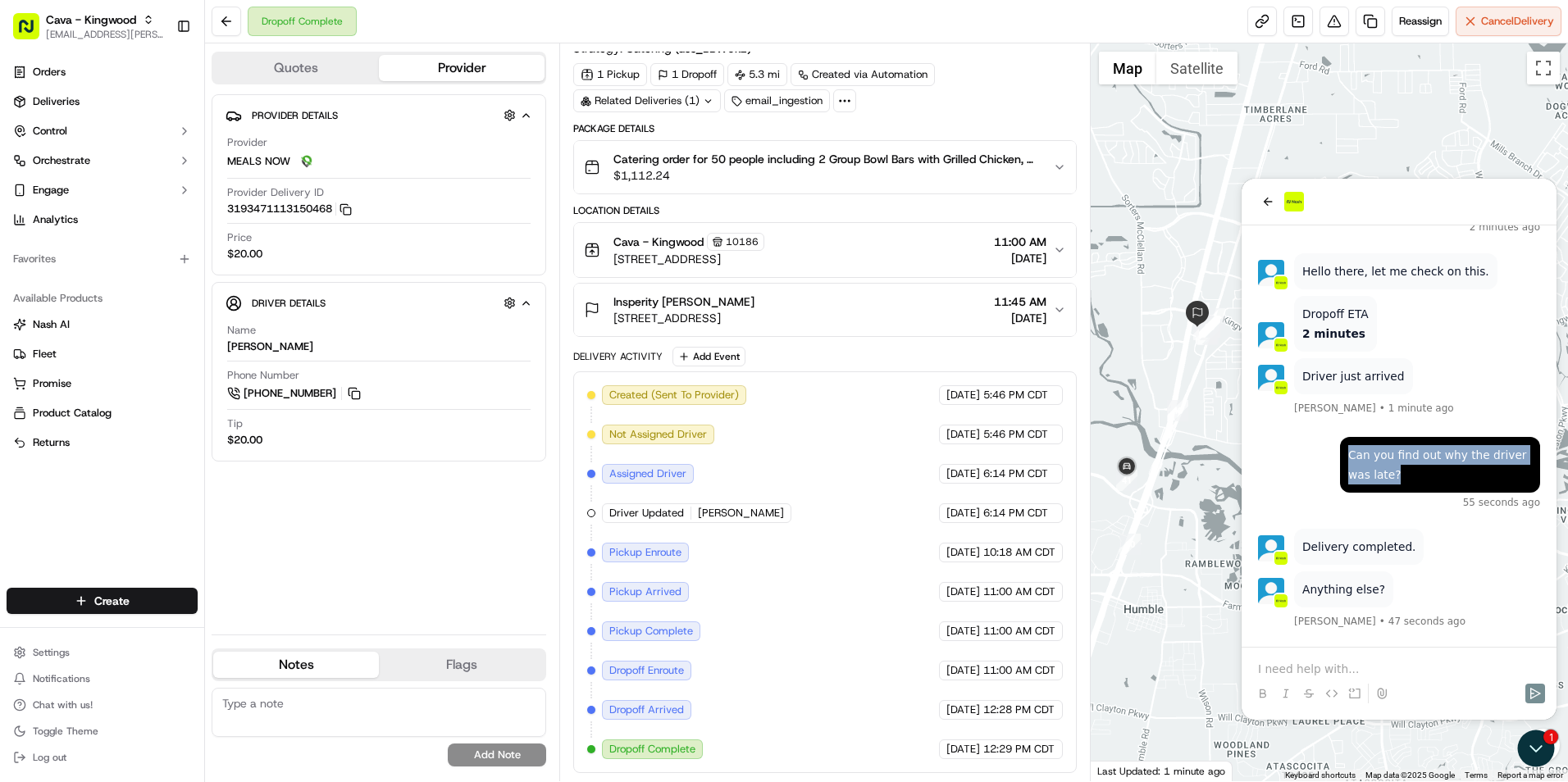
drag, startPoint x: 1351, startPoint y: 452, endPoint x: 1382, endPoint y: 474, distance: 38.0
click at [1382, 474] on div "Can you find out why the driver was late?" at bounding box center [1440, 465] width 184 height 39
drag, startPoint x: 1382, startPoint y: 474, endPoint x: 1365, endPoint y: 461, distance: 21.4
copy div "Can you find out why the driver was late?"
click at [1304, 663] on p at bounding box center [1399, 668] width 282 height 16
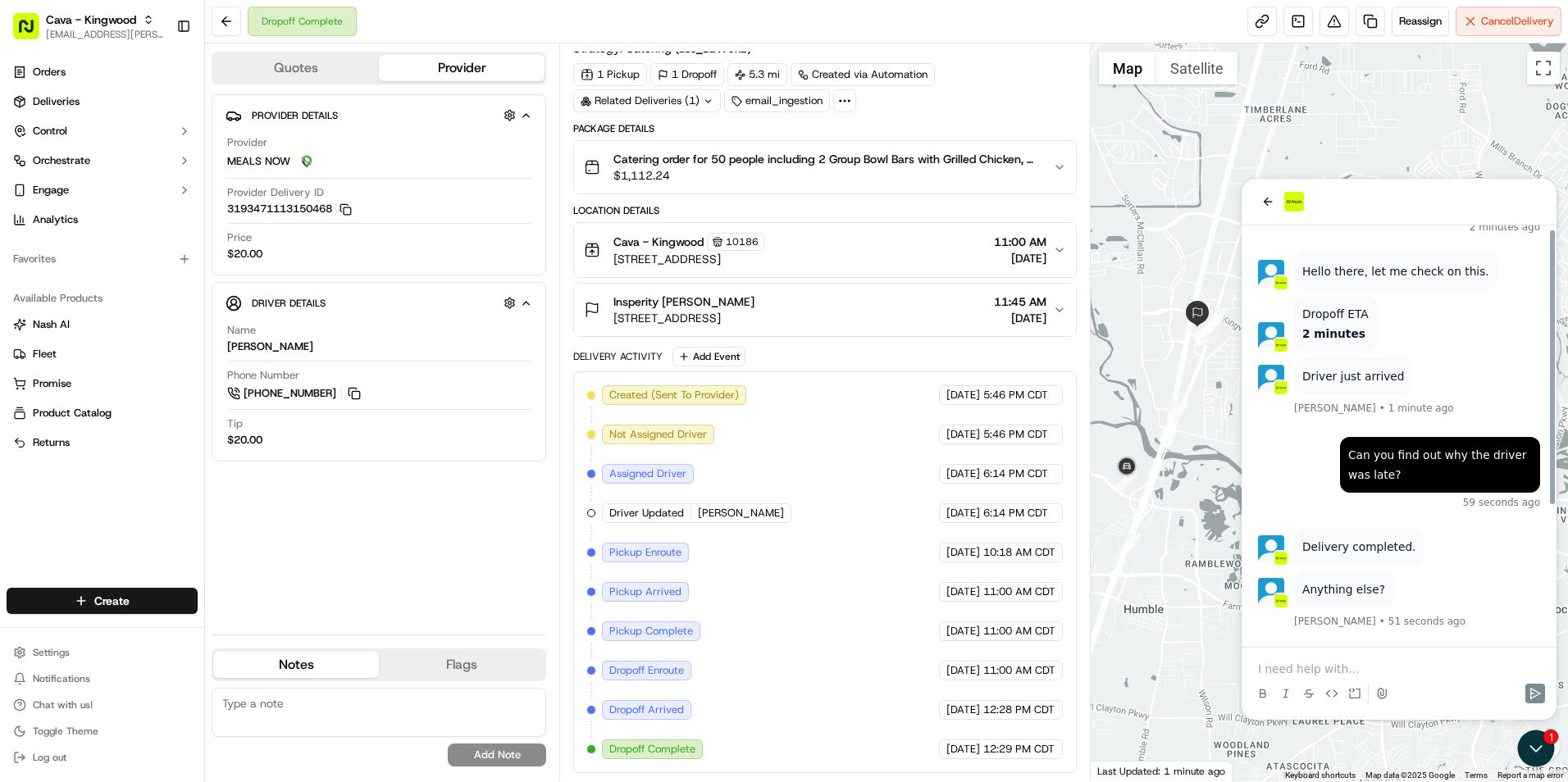
scroll to position [212, 0]
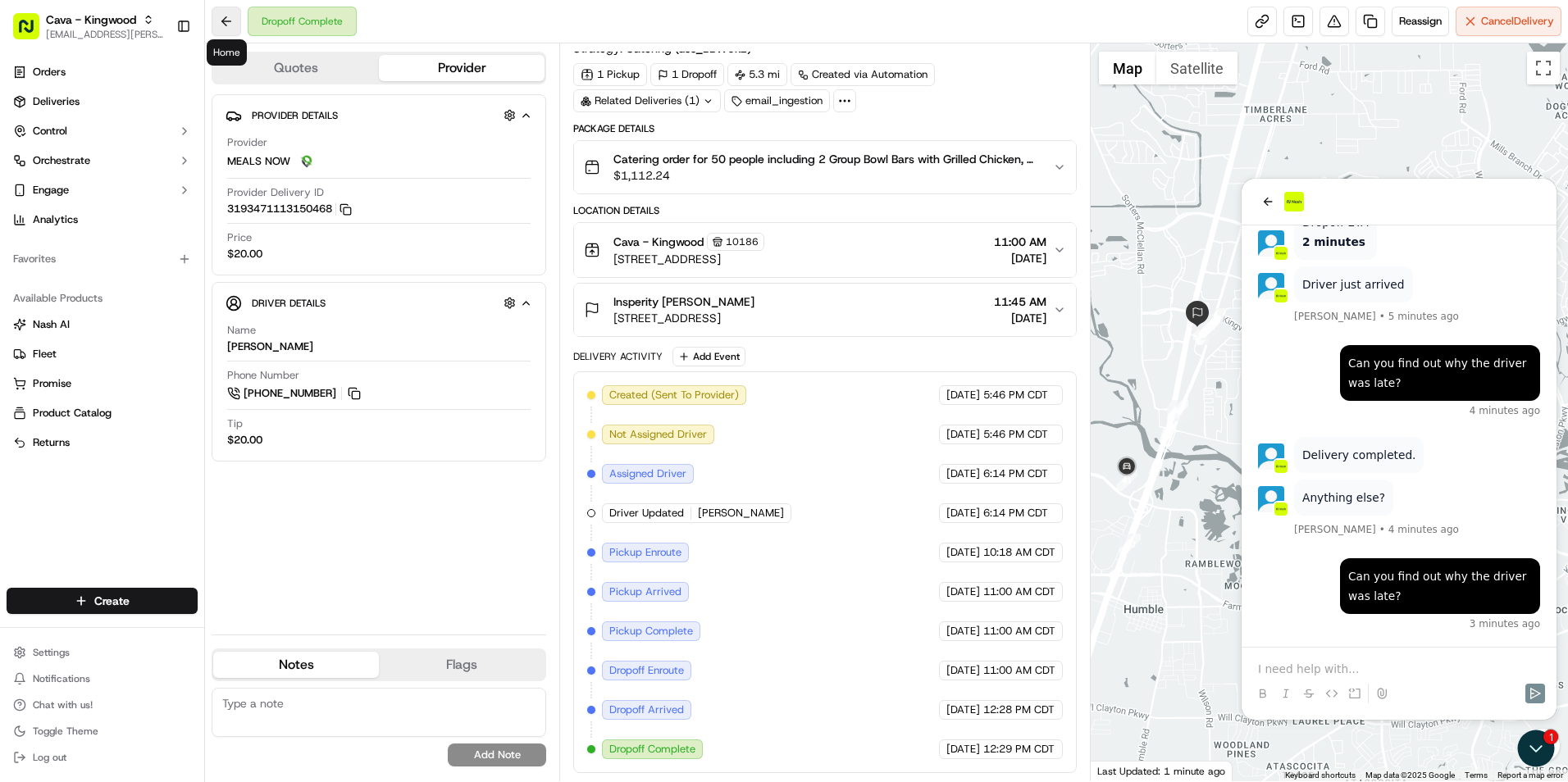
click at [225, 27] on button at bounding box center [226, 21] width 30 height 30
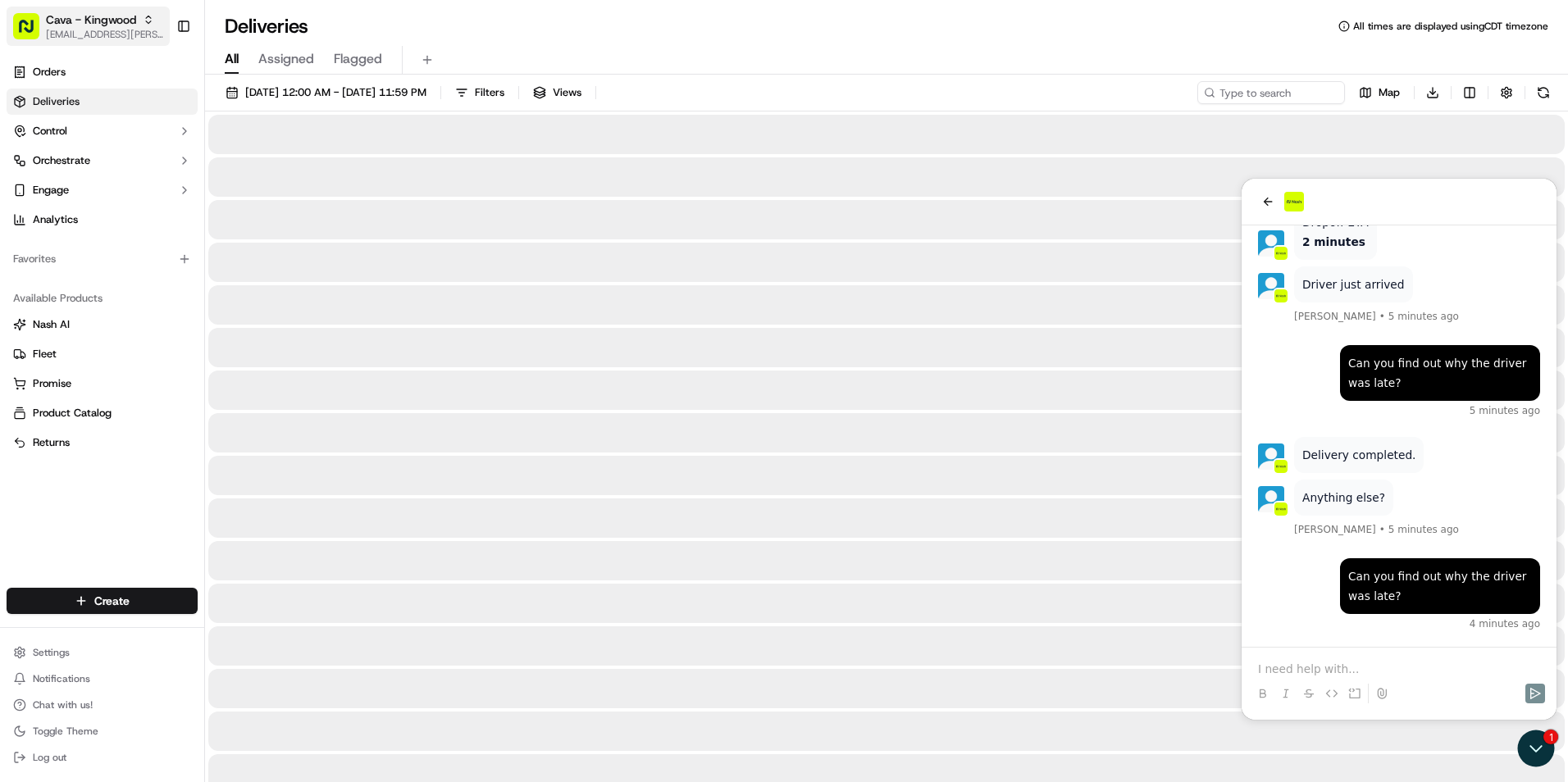
click at [119, 28] on span "[EMAIL_ADDRESS][PERSON_NAME][DOMAIN_NAME]" at bounding box center [104, 34] width 117 height 13
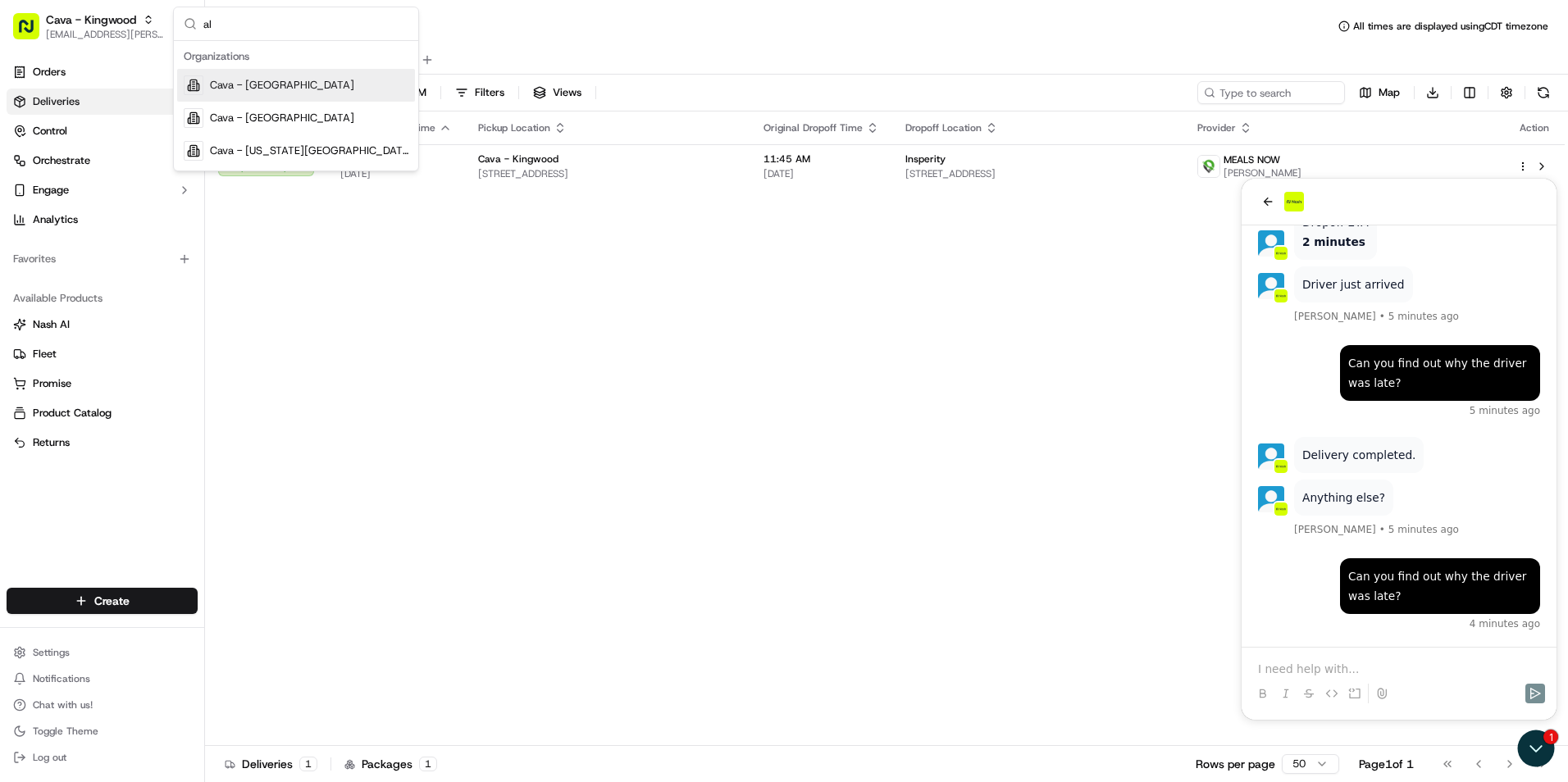
type input "al"
click at [325, 80] on div "Cava - Alexandria" at bounding box center [296, 85] width 238 height 33
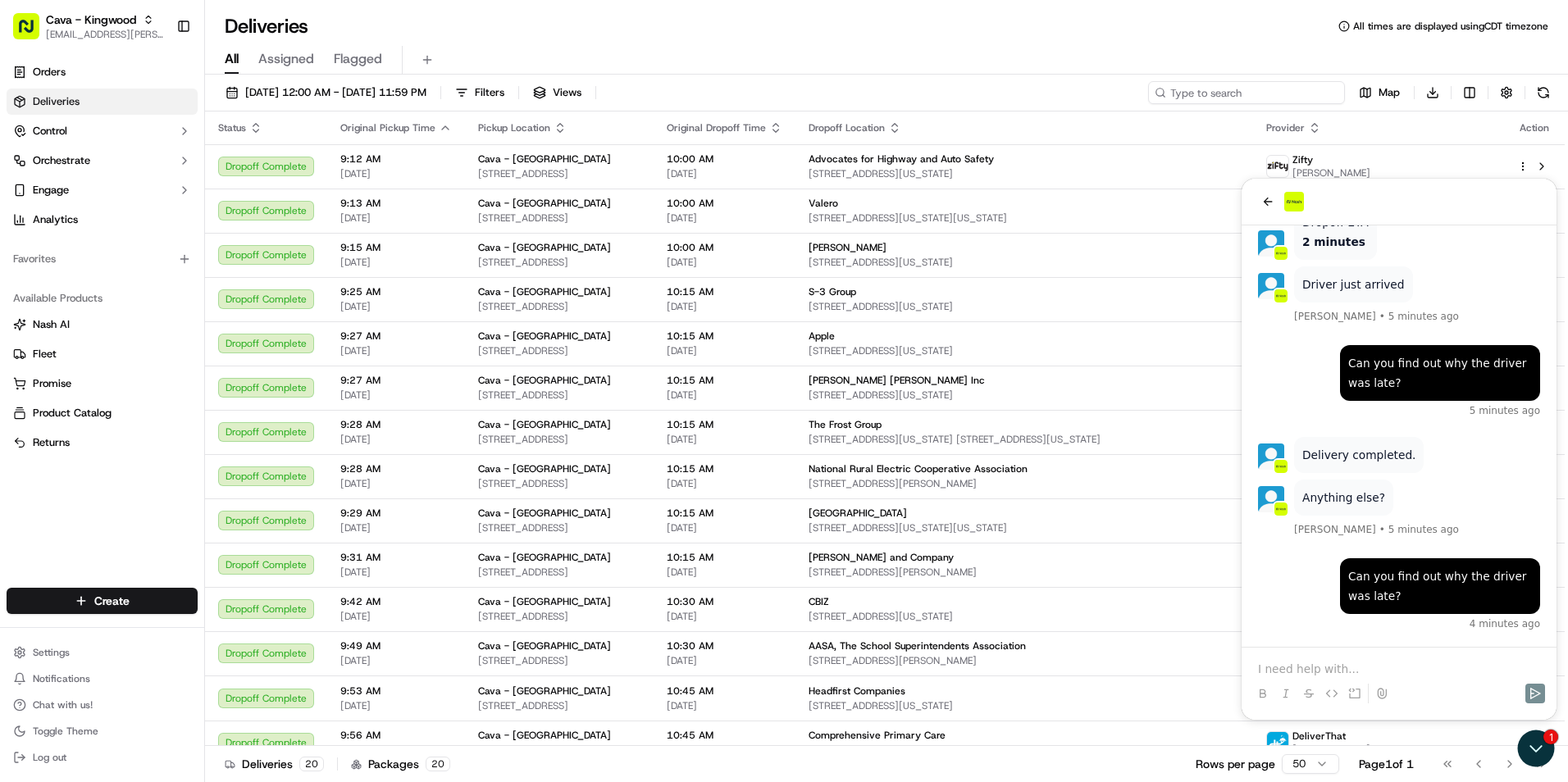
click at [1223, 96] on input at bounding box center [1247, 92] width 197 height 23
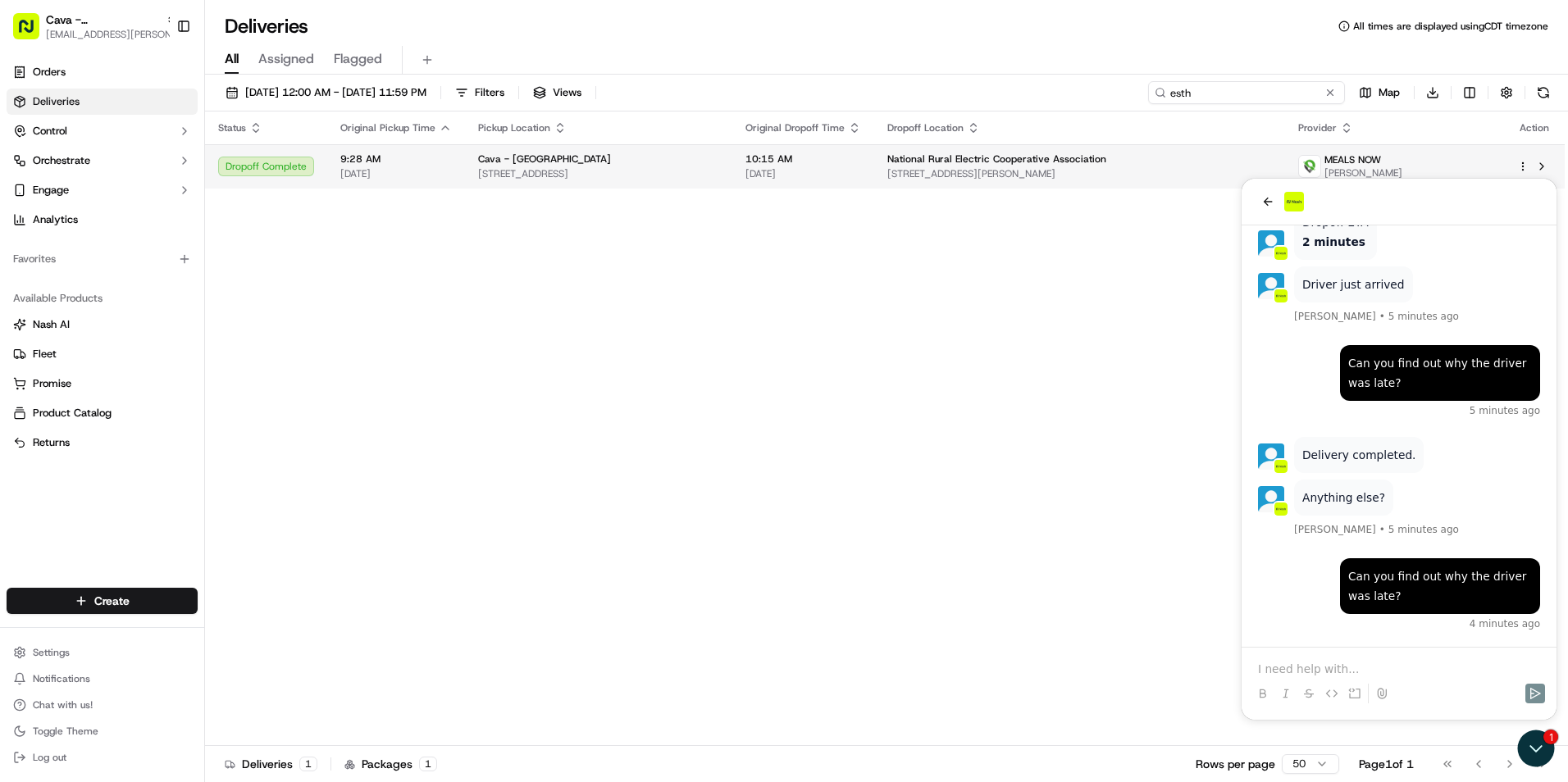
type input "esth"
click at [1065, 161] on span "National Rural Electric Cooperative Association" at bounding box center [997, 158] width 219 height 13
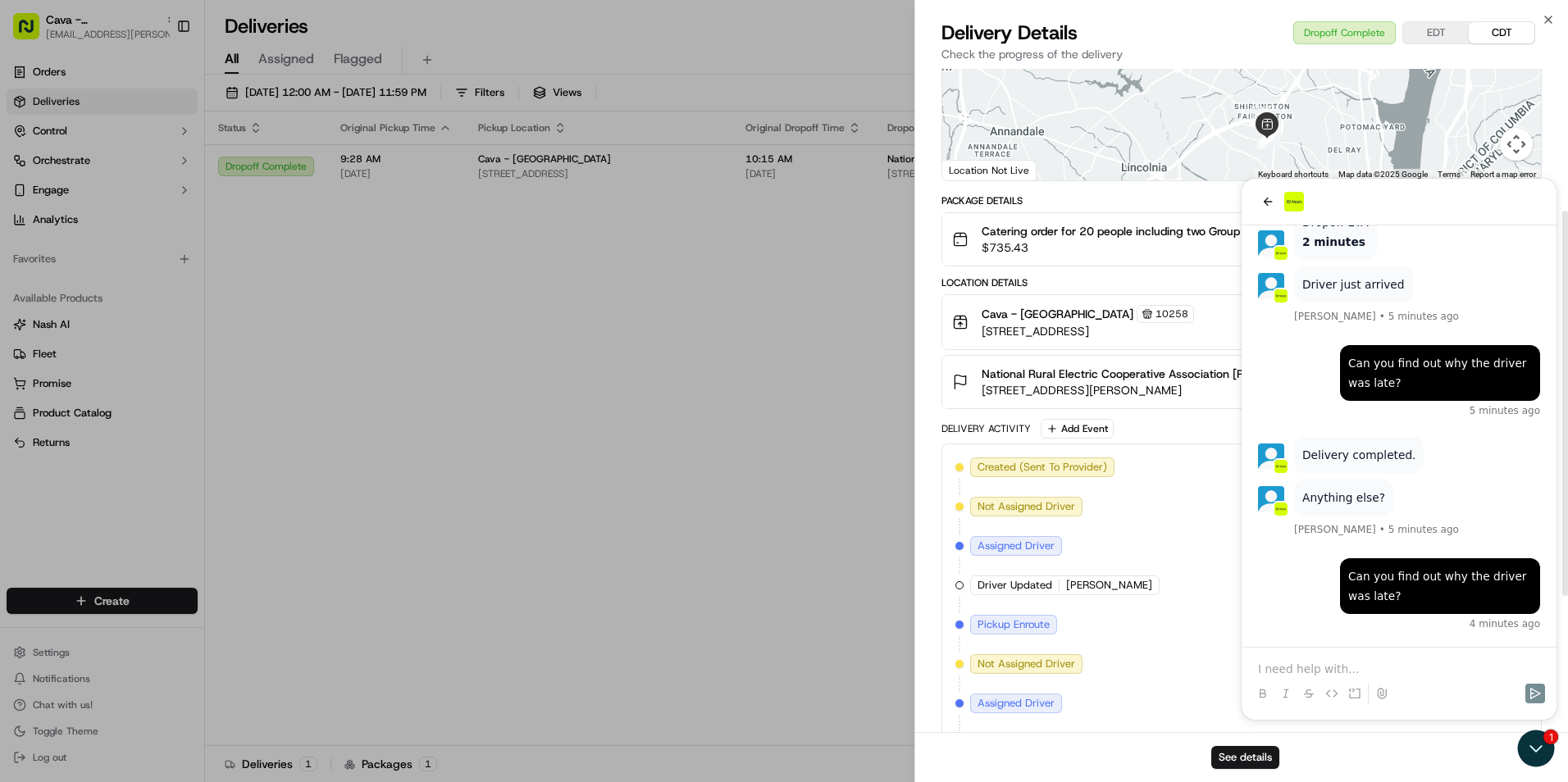
scroll to position [246, 0]
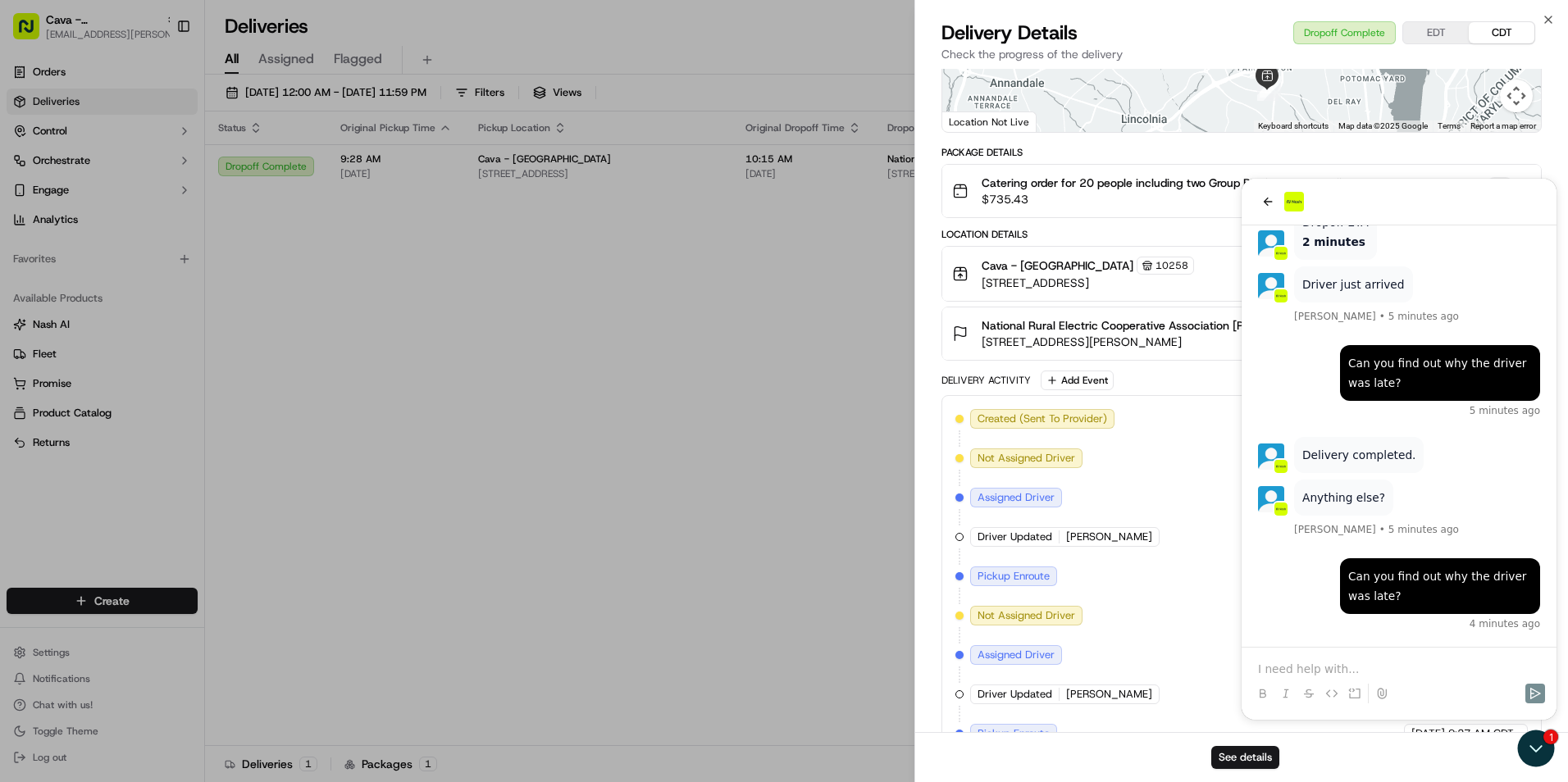
click at [1541, 761] on div "See details" at bounding box center [1242, 757] width 653 height 50
click at [1258, 191] on span "$735.43" at bounding box center [1232, 198] width 500 height 16
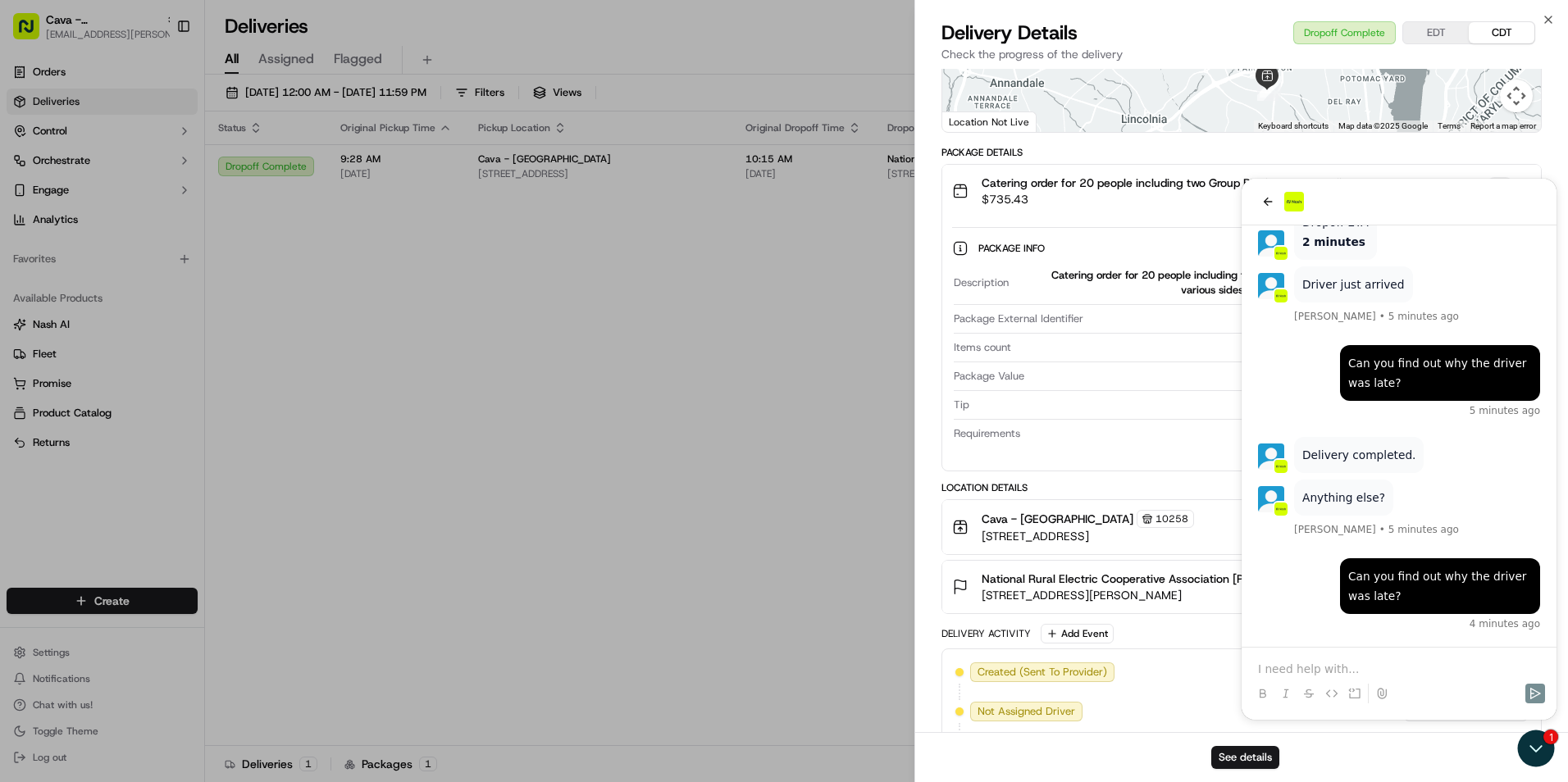
click at [1321, 192] on span "$735.43" at bounding box center [1232, 198] width 500 height 16
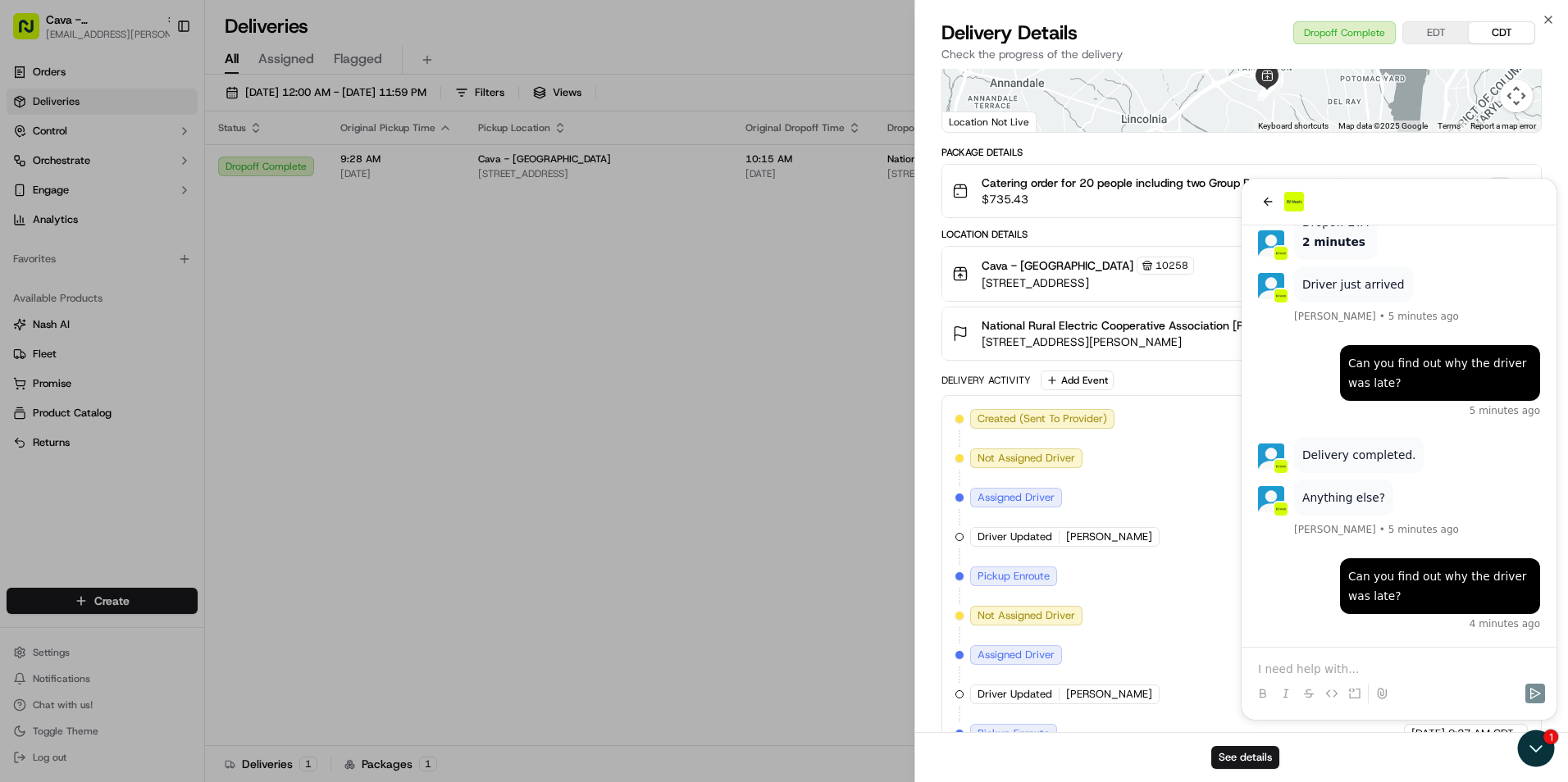
click at [1271, 195] on span "$735.43" at bounding box center [1232, 198] width 500 height 16
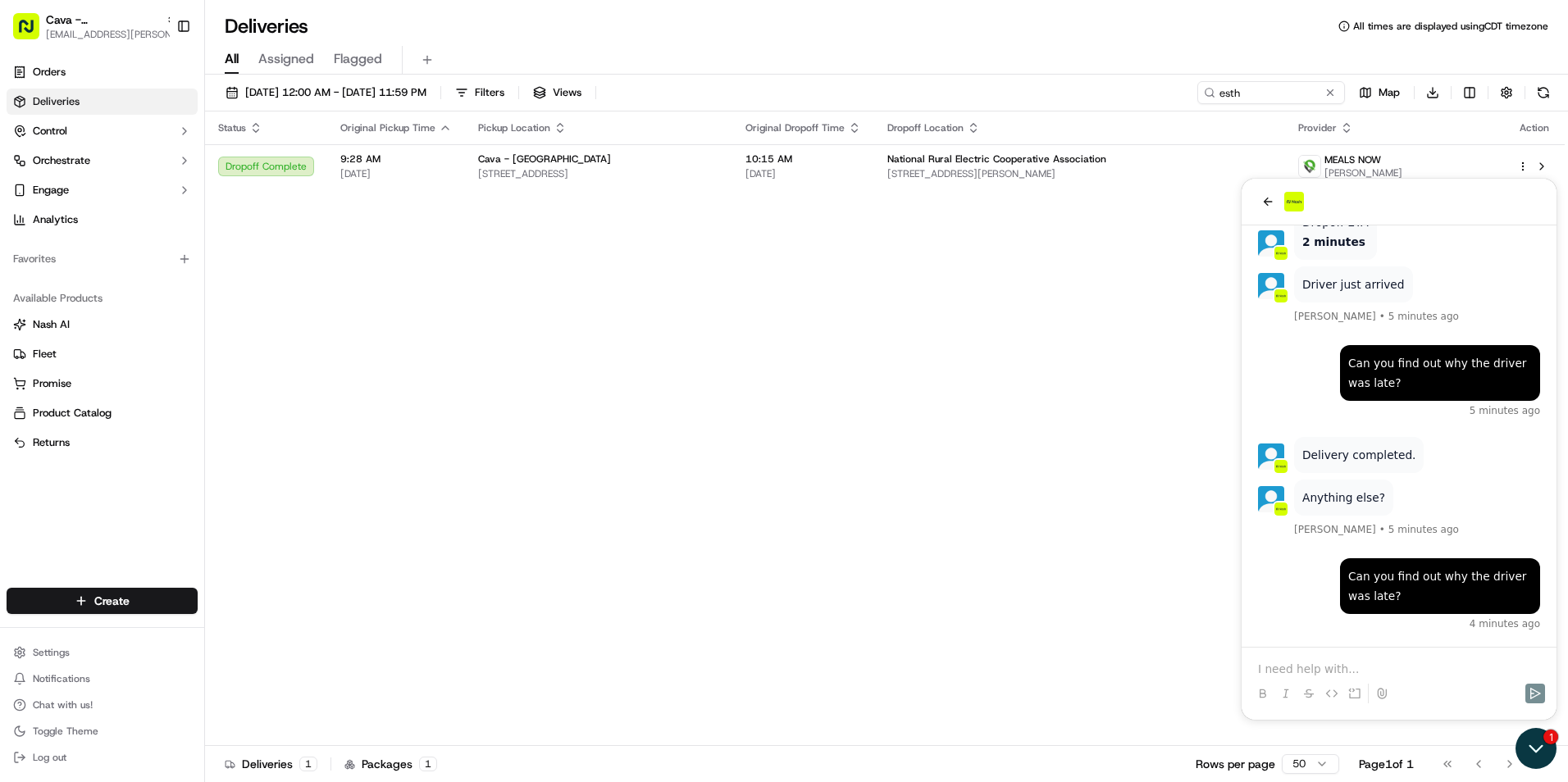
click at [1532, 742] on icon "Open customer support" at bounding box center [1536, 748] width 41 height 41
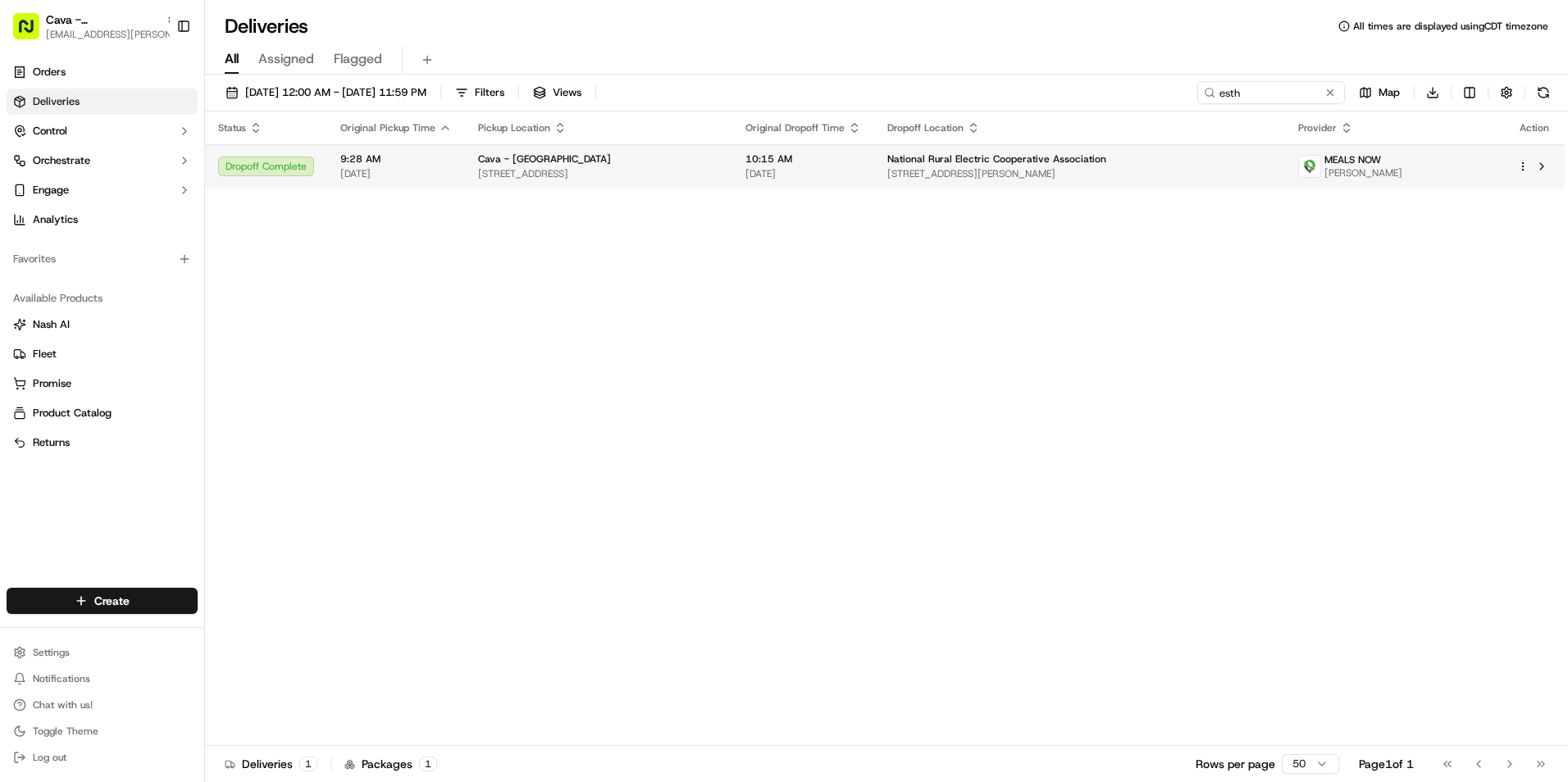
click at [1206, 177] on span "4301 Wilson Blvd, Arlington, VA 22203, USA" at bounding box center [1080, 173] width 386 height 13
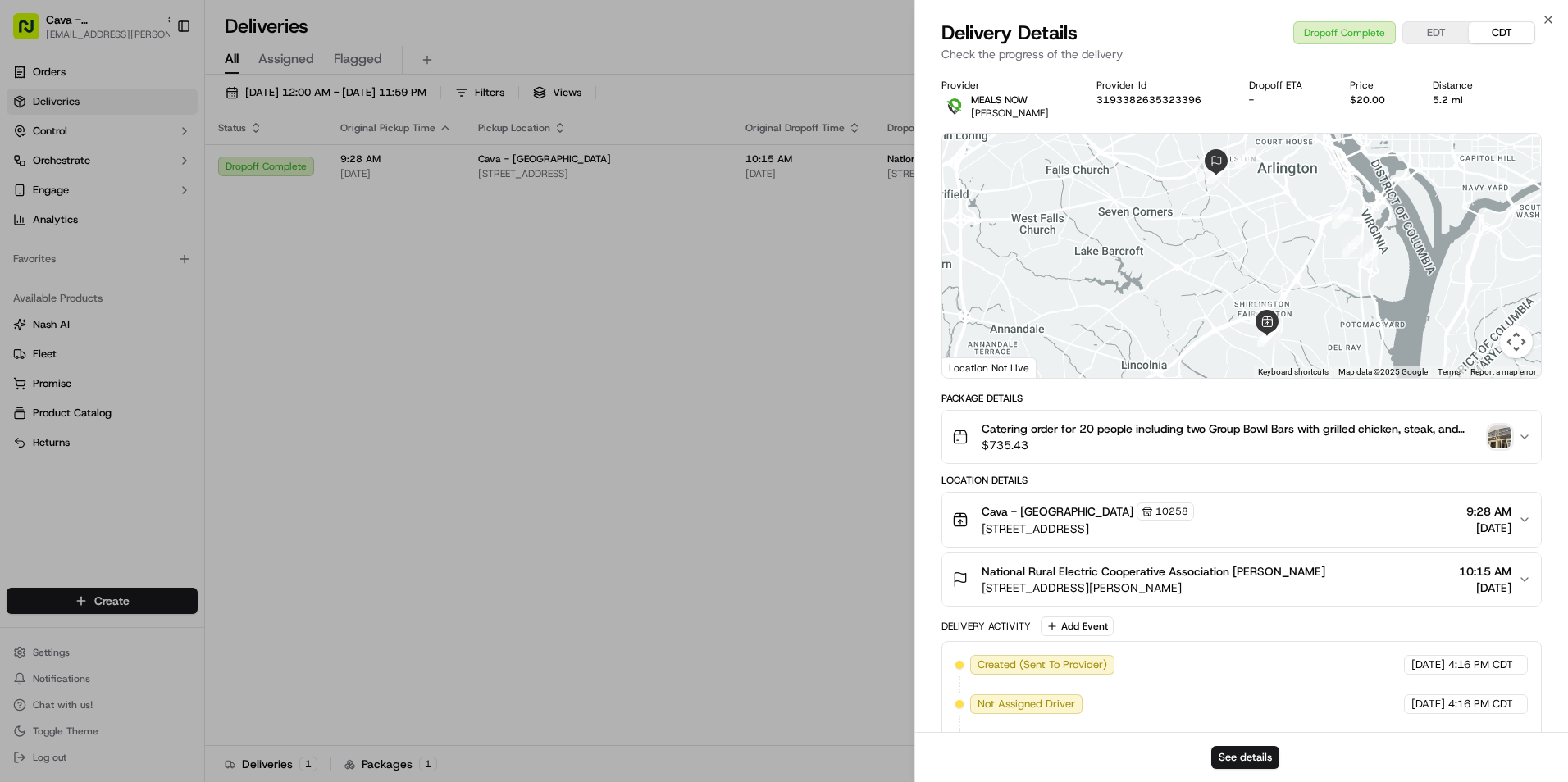
click at [1439, 32] on button "EDT" at bounding box center [1436, 32] width 65 height 21
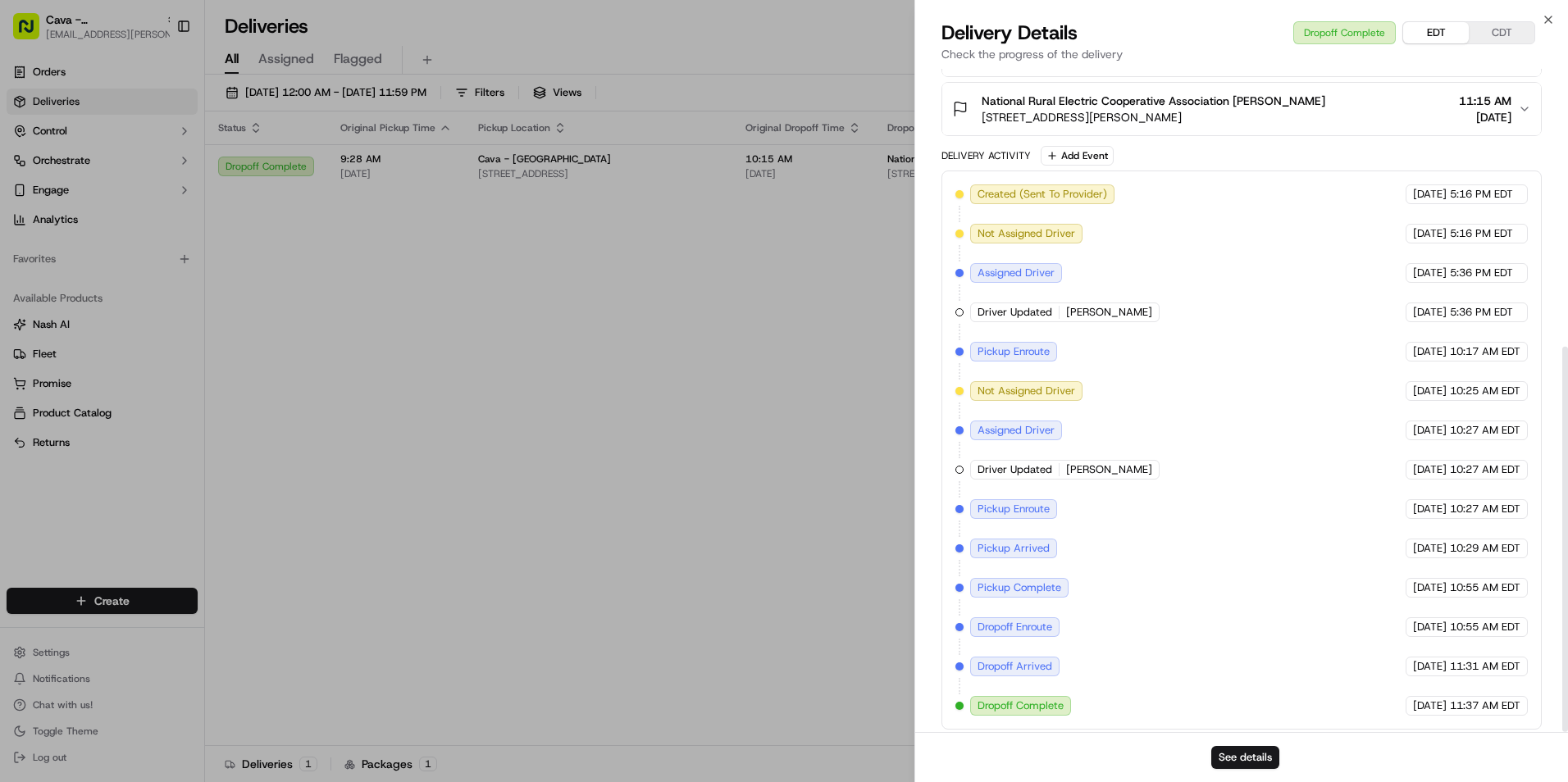
scroll to position [478, 0]
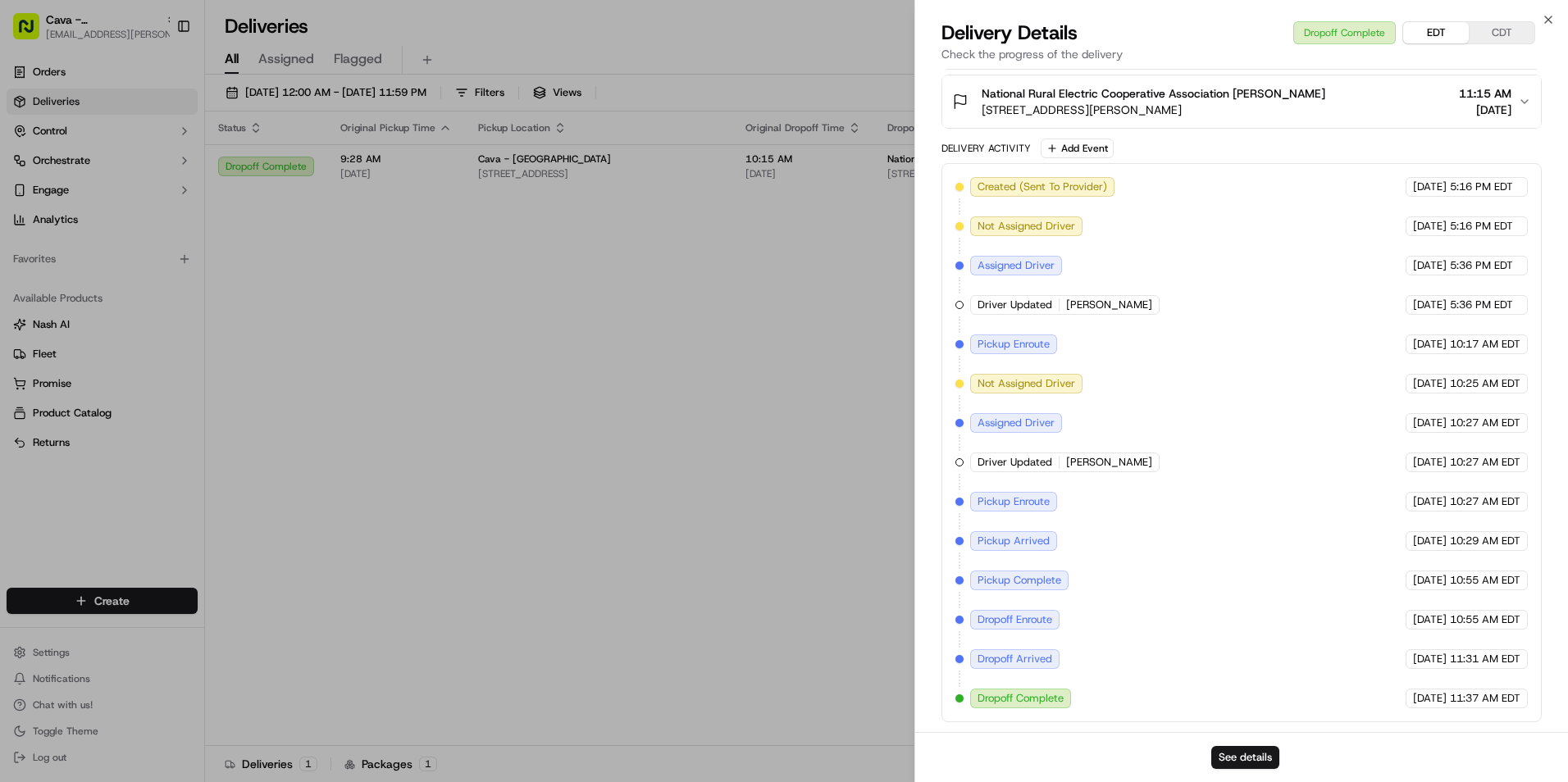
click at [1460, 111] on span "[DATE]" at bounding box center [1486, 109] width 53 height 16
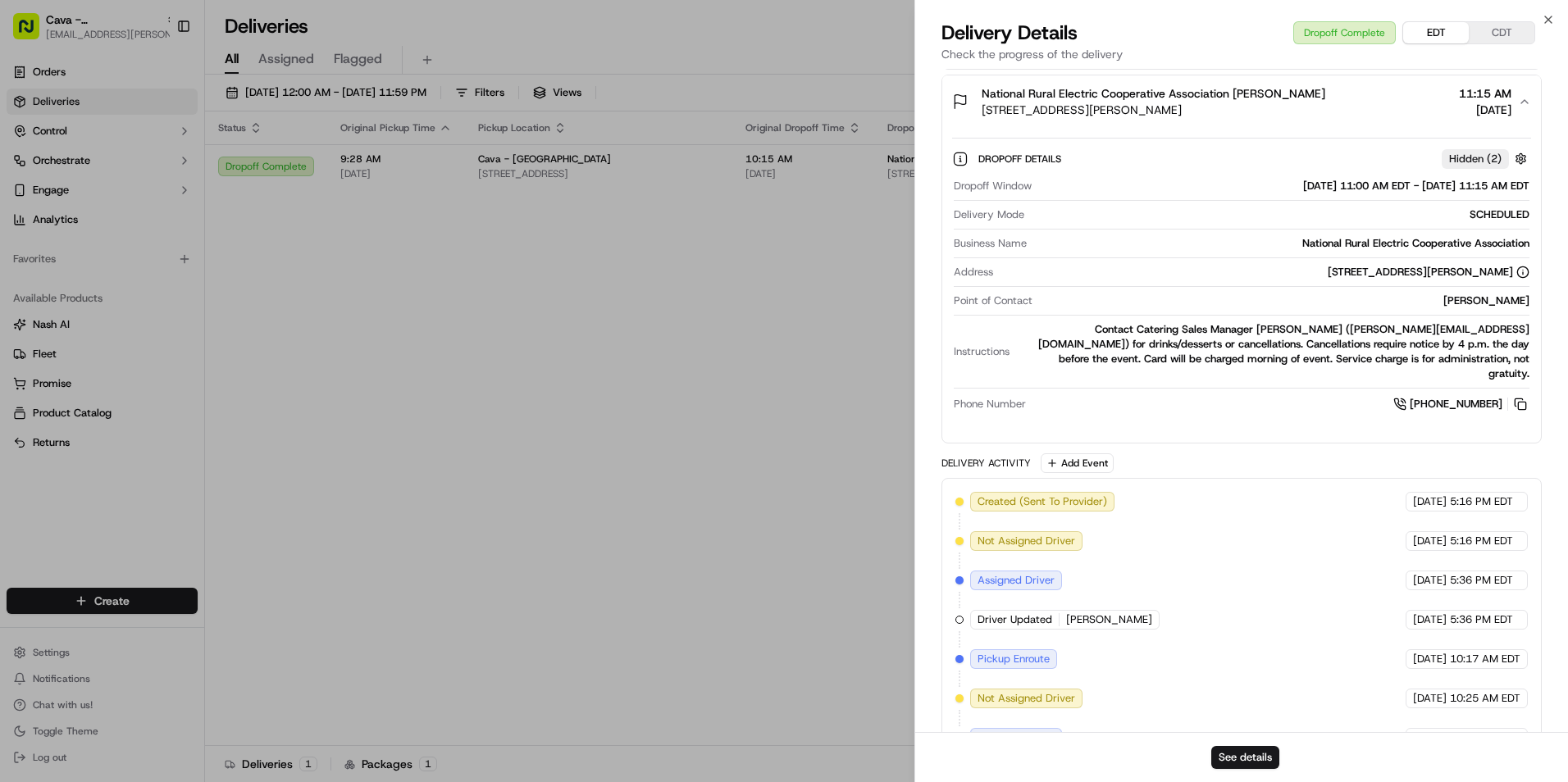
click at [1460, 102] on span "[DATE]" at bounding box center [1486, 109] width 53 height 16
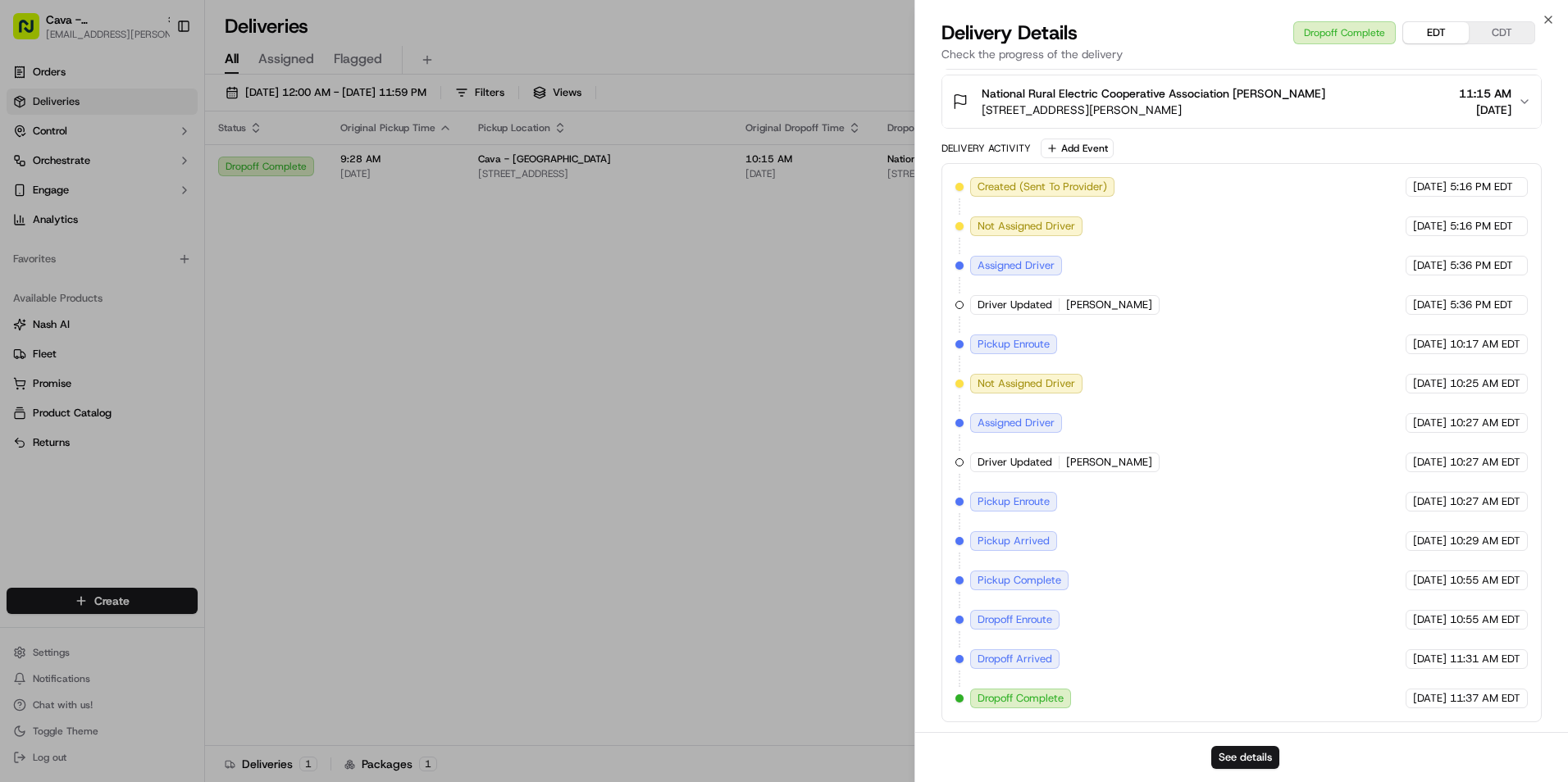
click at [1558, 17] on div "Close Delivery Details Dropoff Complete EDT CDT Check the progress of the deliv…" at bounding box center [1241, 391] width 653 height 782
click at [1553, 17] on icon "button" at bounding box center [1548, 19] width 13 height 13
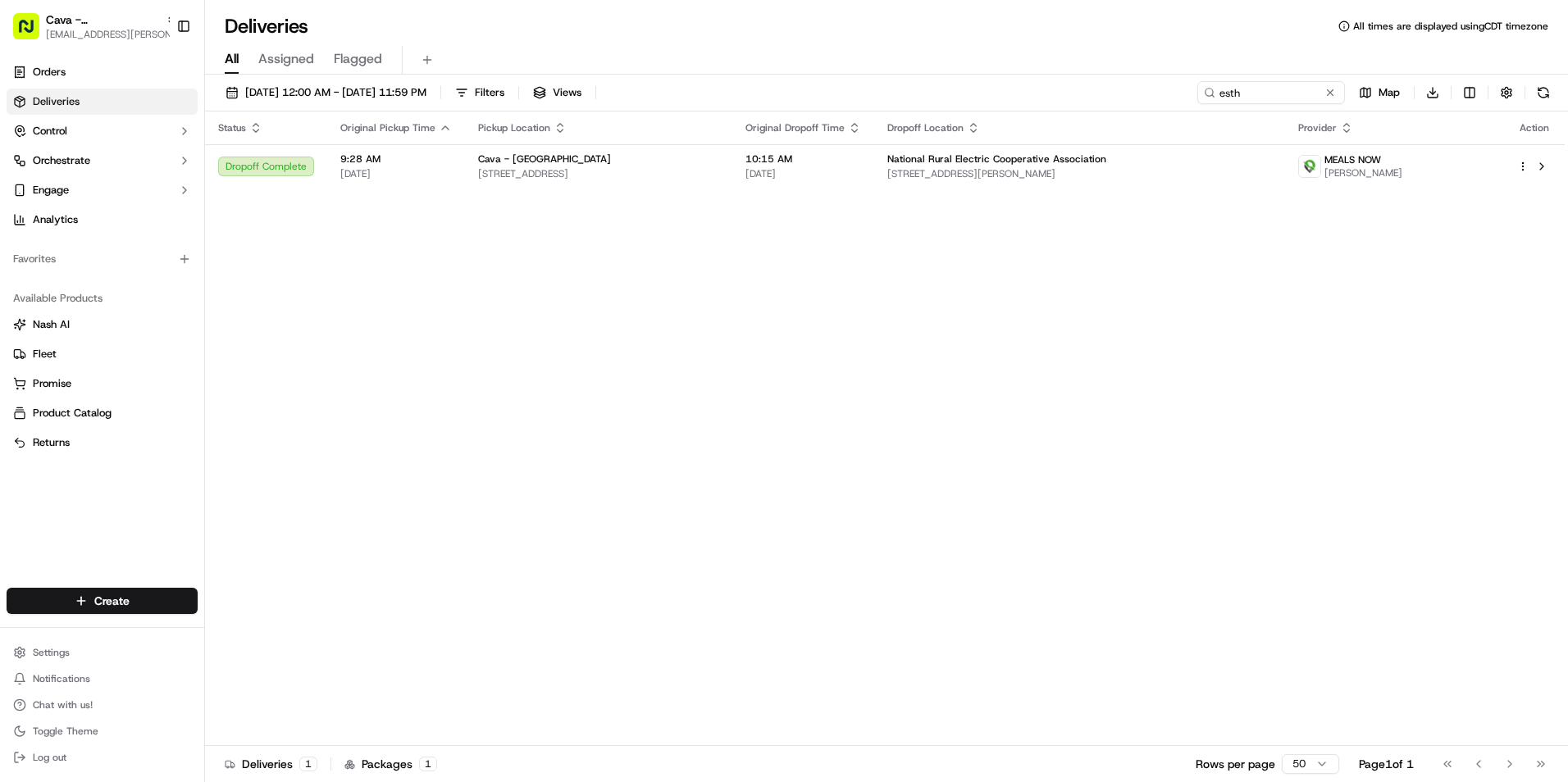
scroll to position [720, 0]
click at [59, 708] on span "Chat with us!" at bounding box center [63, 705] width 60 height 13
click at [127, 701] on button "Chat with us!" at bounding box center [102, 705] width 191 height 23
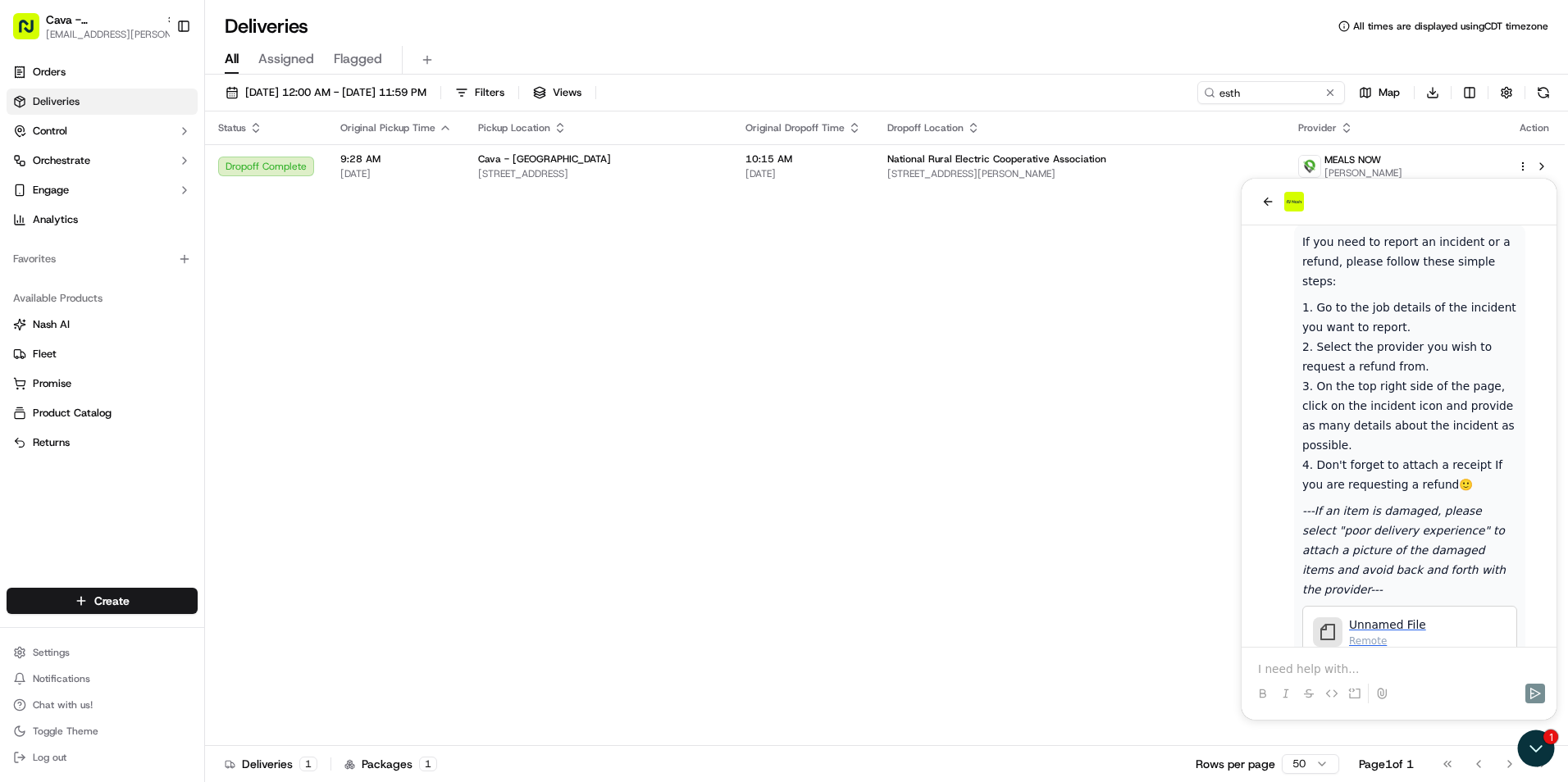
click at [1331, 660] on div at bounding box center [1399, 679] width 302 height 63
click at [1328, 667] on p at bounding box center [1399, 668] width 282 height 16
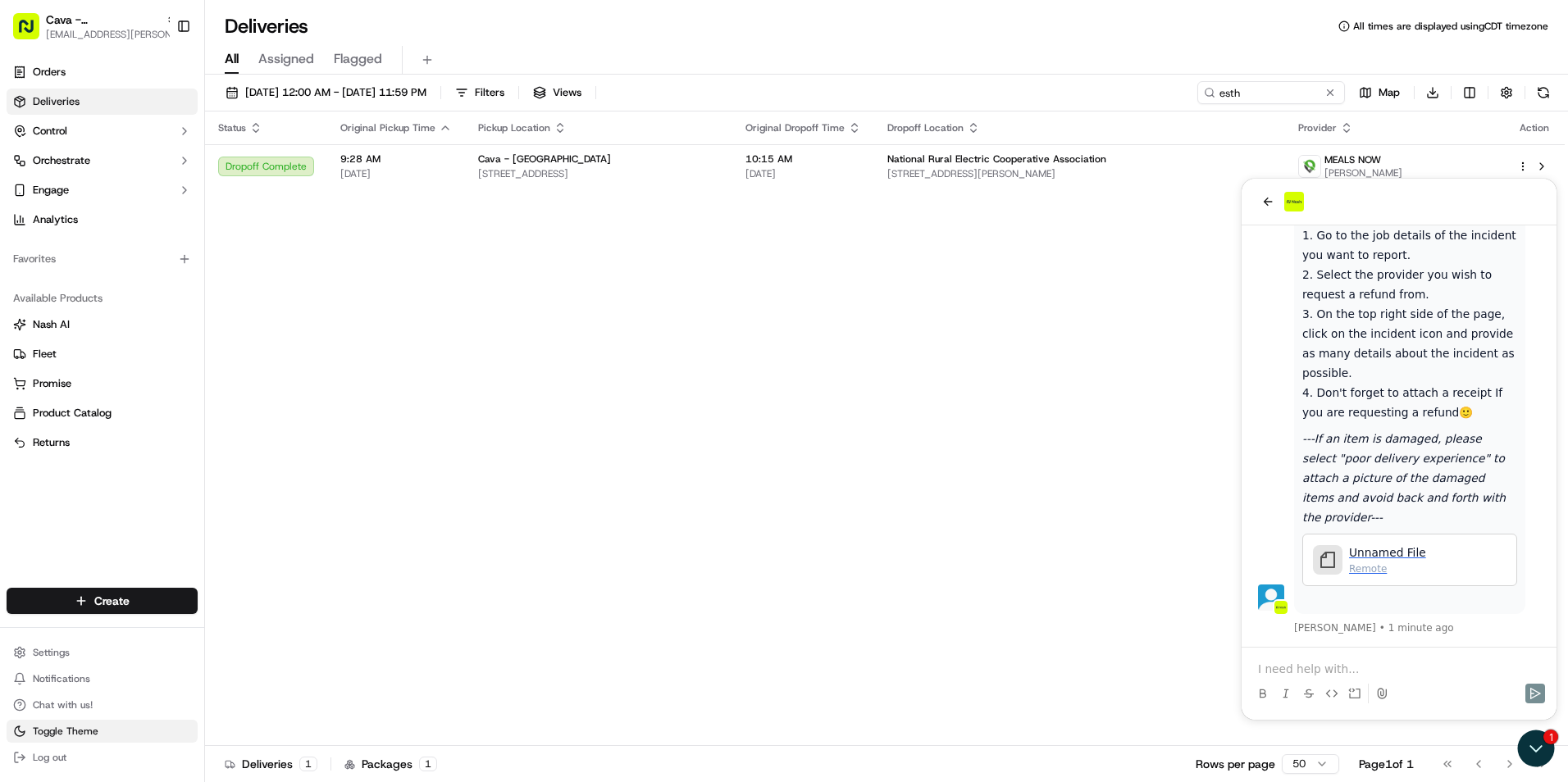
scroll to position [871, 0]
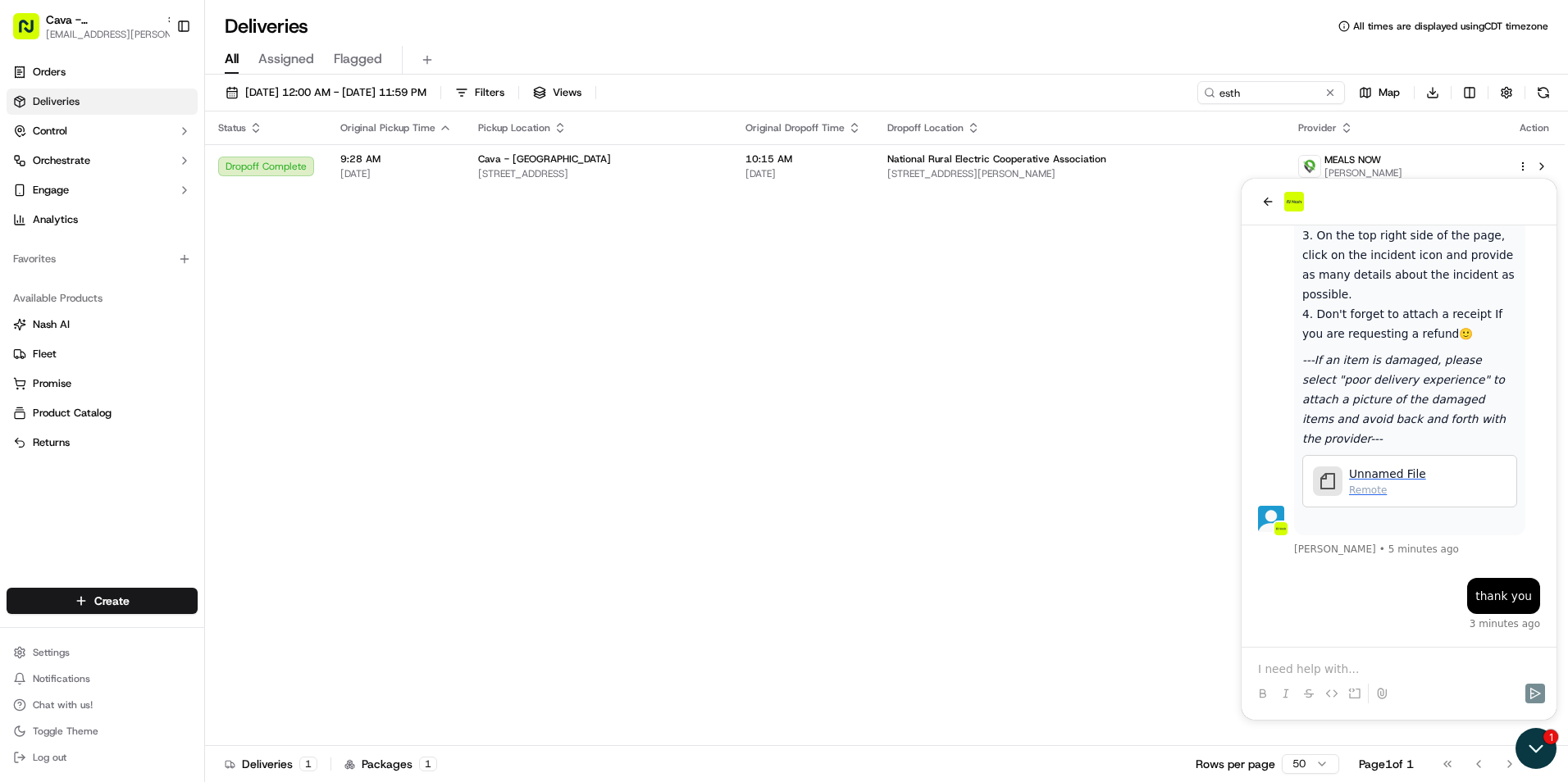
click at [1539, 742] on icon "Open customer support" at bounding box center [1536, 748] width 41 height 41
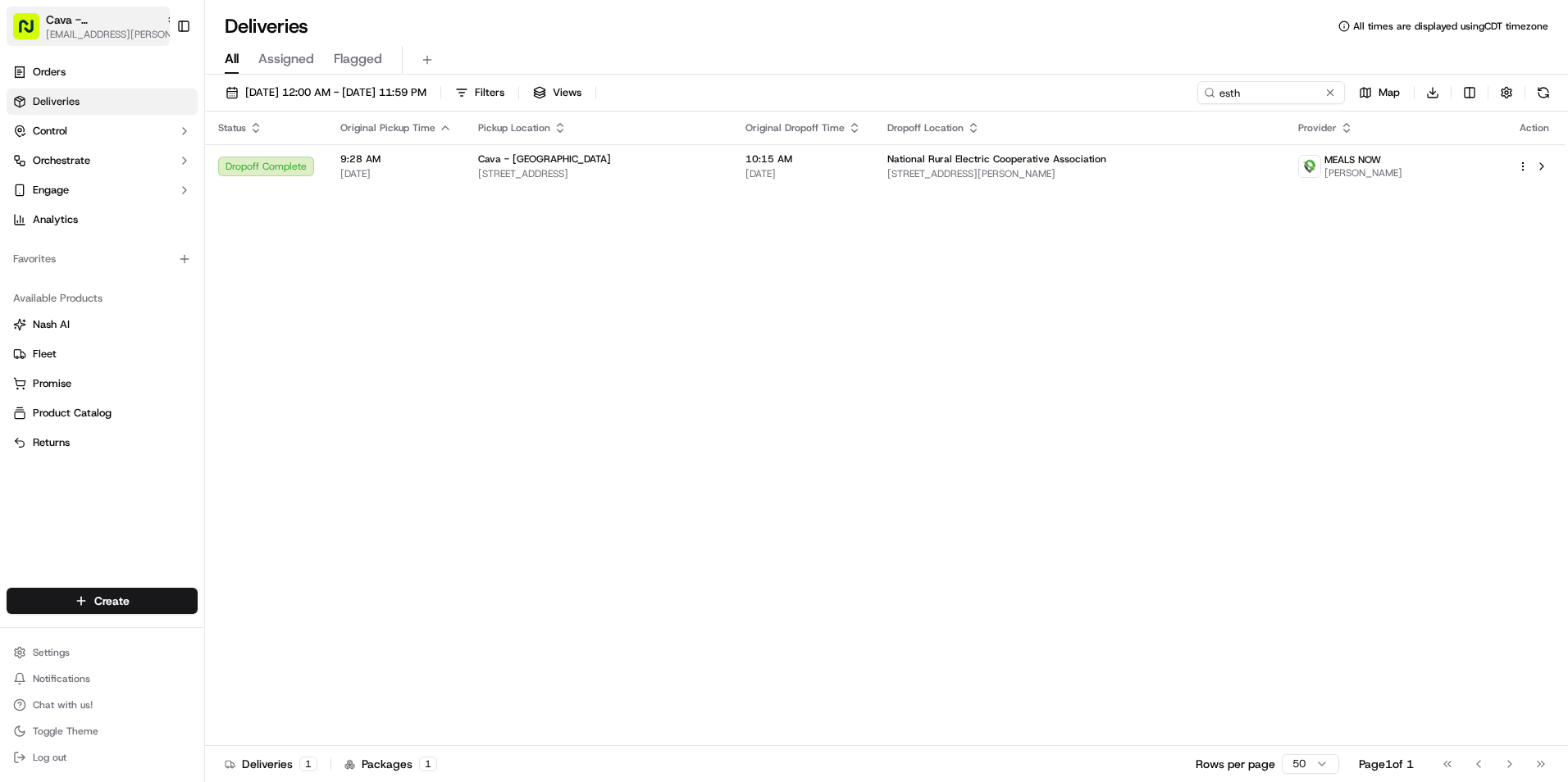
click at [95, 34] on span "[EMAIL_ADDRESS][PERSON_NAME][DOMAIN_NAME]" at bounding box center [111, 34] width 131 height 13
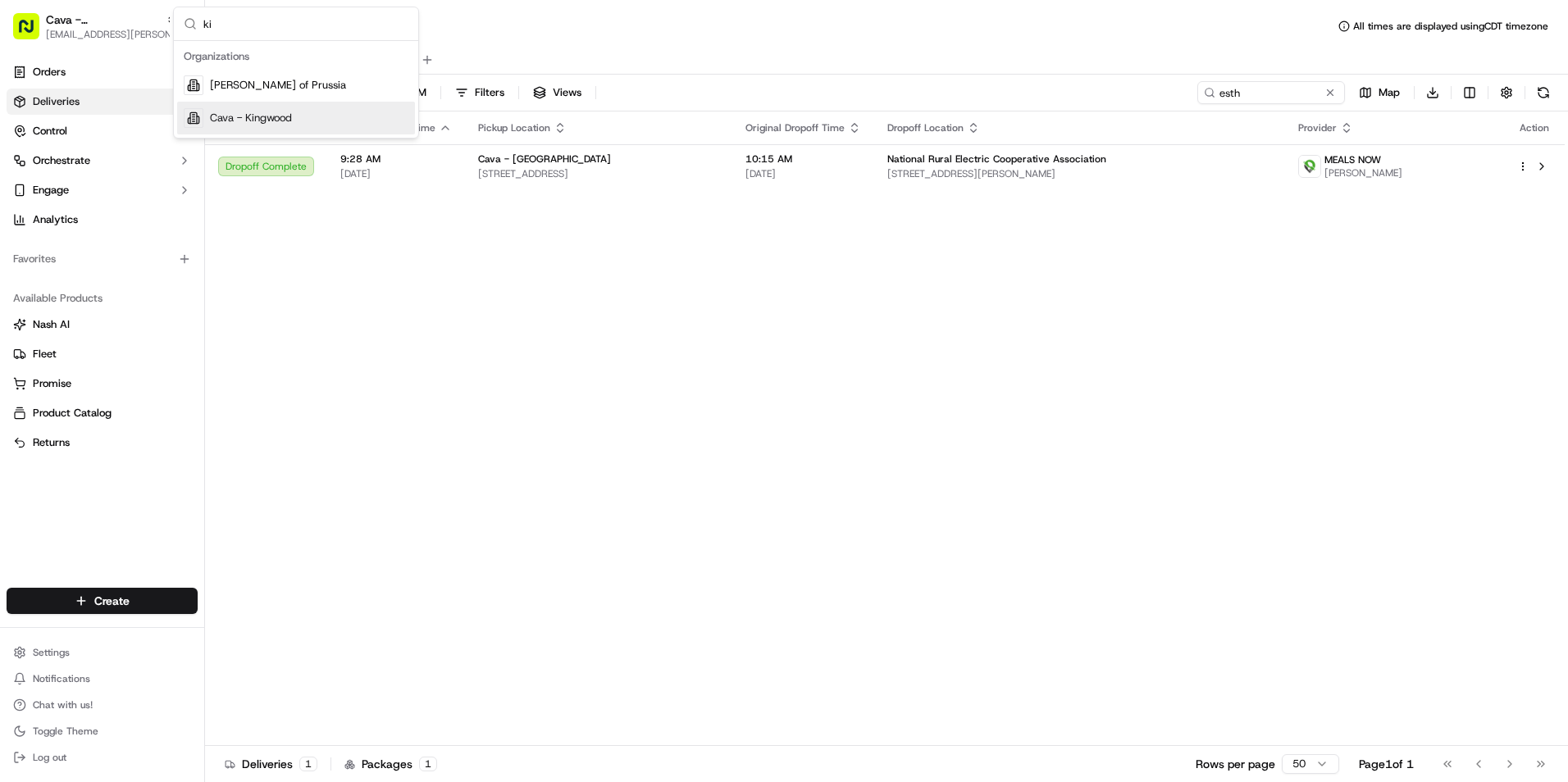
type input "ki"
click at [289, 125] on span "Cava - Kingwood" at bounding box center [251, 118] width 82 height 14
